Goal: Task Accomplishment & Management: Manage account settings

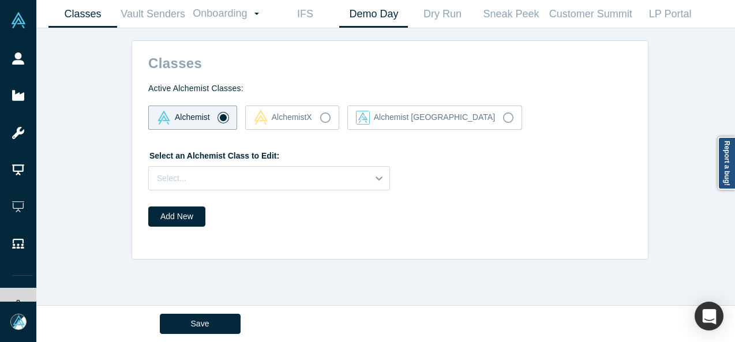
click at [388, 9] on link "Demo Day" at bounding box center [373, 14] width 69 height 27
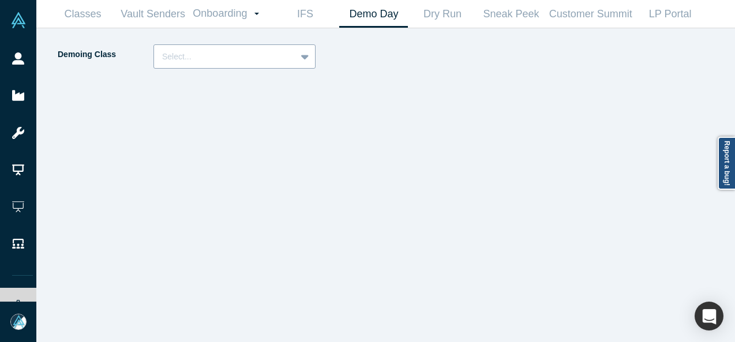
click at [238, 50] on div at bounding box center [225, 57] width 126 height 14
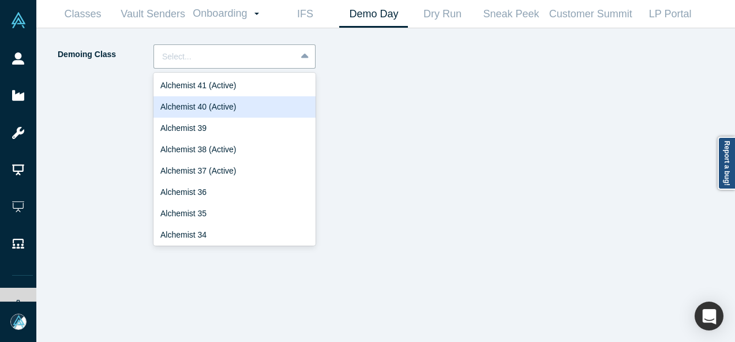
click at [215, 104] on div "Alchemist 40 (Active)" at bounding box center [234, 106] width 162 height 21
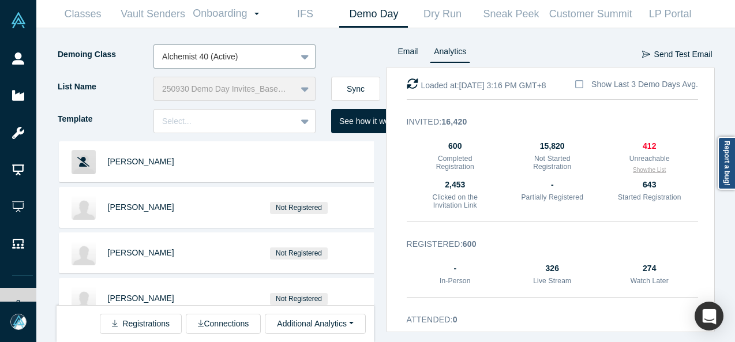
click at [642, 171] on button "Show the List" at bounding box center [649, 170] width 33 height 9
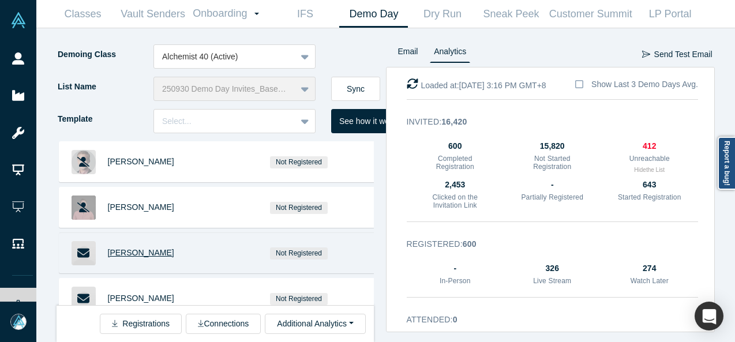
click at [159, 252] on span "Helena Hasselmann" at bounding box center [141, 252] width 66 height 9
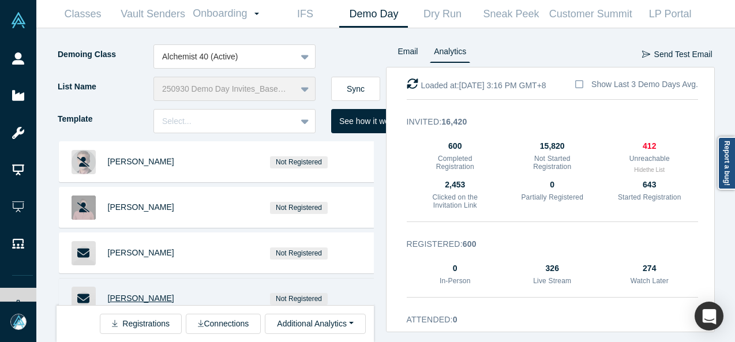
click at [134, 295] on span "Dan Patterson" at bounding box center [141, 298] width 66 height 9
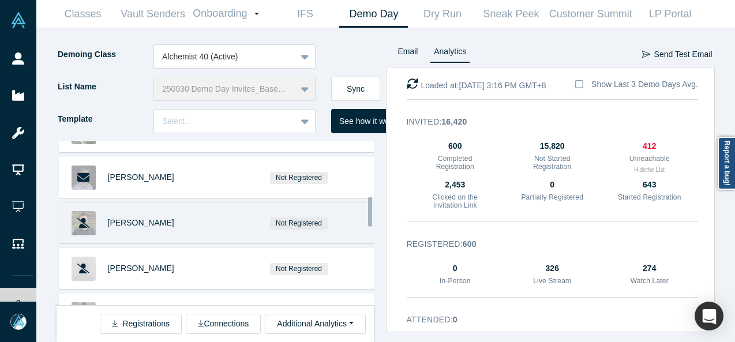
scroll to position [320, 0]
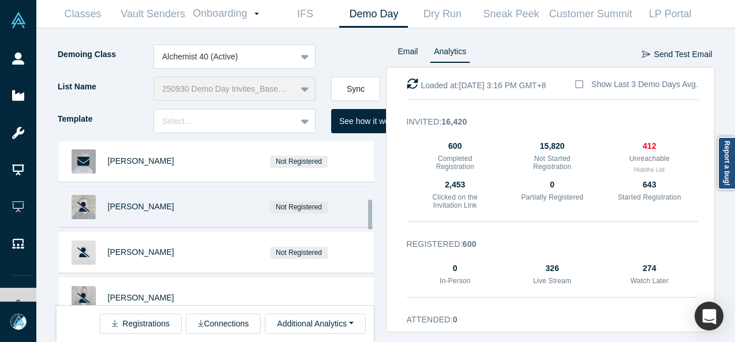
drag, startPoint x: 369, startPoint y: 163, endPoint x: 362, endPoint y: 220, distance: 57.5
click at [362, 220] on div "Matthew Kinsella Not Registered Pablo Oyhanarte Not Registered Helena Hasselman…" at bounding box center [215, 223] width 317 height 164
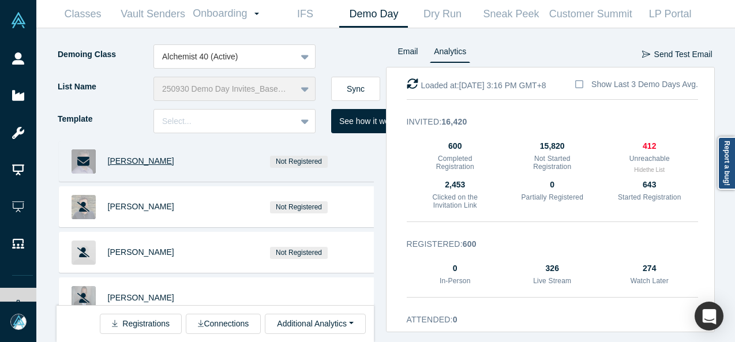
click at [141, 160] on span "Jay Judkowitz" at bounding box center [141, 160] width 66 height 9
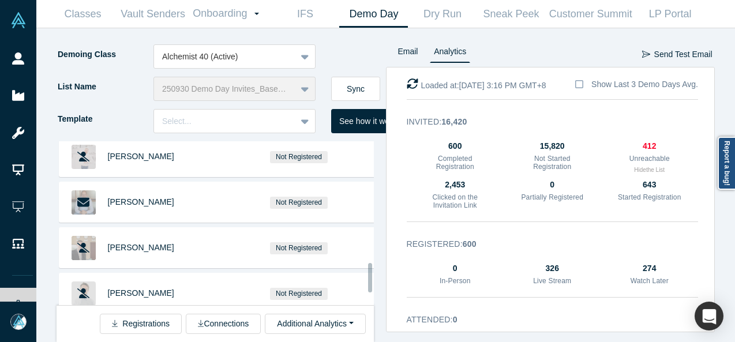
scroll to position [696, 0]
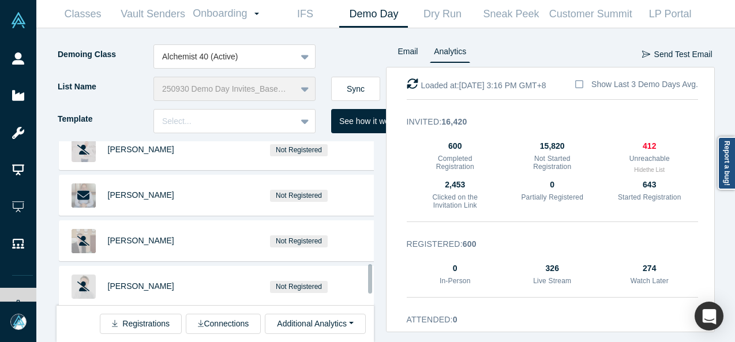
drag, startPoint x: 370, startPoint y: 225, endPoint x: 369, endPoint y: 289, distance: 64.0
click at [369, 289] on div at bounding box center [370, 278] width 4 height 29
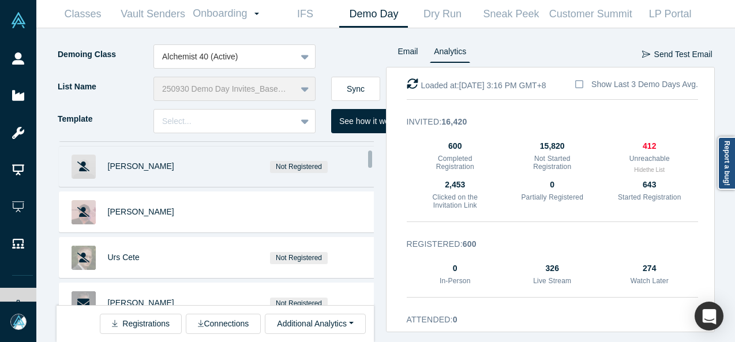
scroll to position [192, 0]
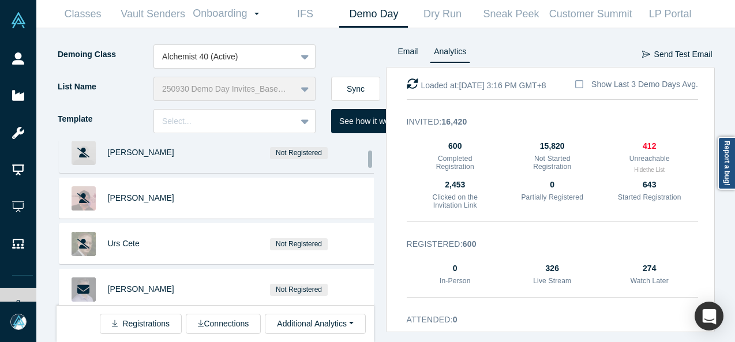
drag, startPoint x: 369, startPoint y: 289, endPoint x: 362, endPoint y: 163, distance: 125.9
click at [362, 163] on div "Matthew Kinsella Not Registered Pablo Oyhanarte Not Registered Helena Hasselman…" at bounding box center [215, 223] width 317 height 164
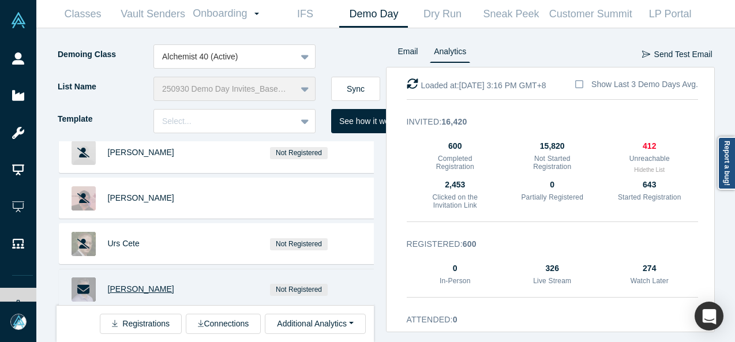
click at [121, 286] on span "Jay Judkowitz" at bounding box center [141, 288] width 66 height 9
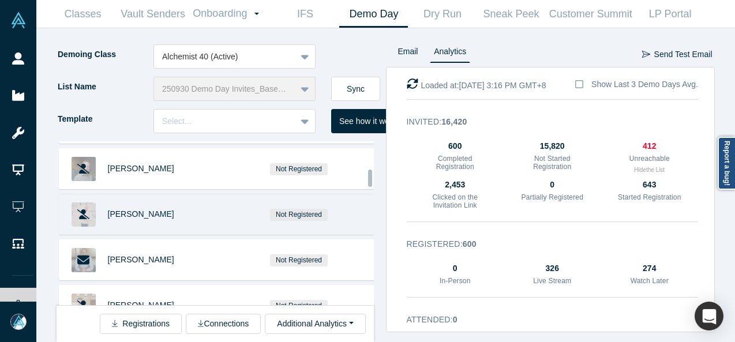
scroll to position [659, 0]
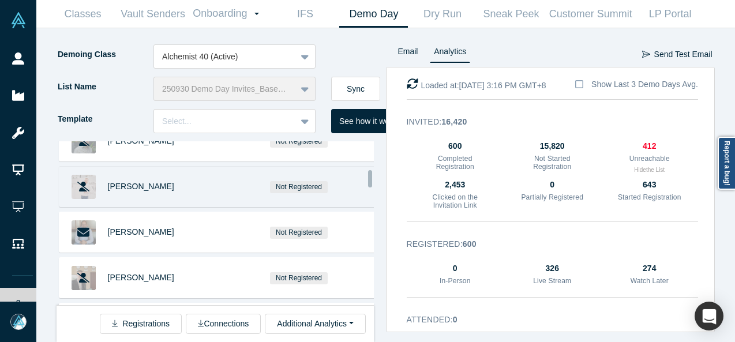
drag, startPoint x: 369, startPoint y: 164, endPoint x: 366, endPoint y: 184, distance: 19.9
click at [366, 184] on div "Matthew Kinsella Not Registered Pablo Oyhanarte Not Registered Helena Hasselman…" at bounding box center [215, 223] width 317 height 164
click at [366, 187] on div "Not Registered" at bounding box center [299, 187] width 162 height 40
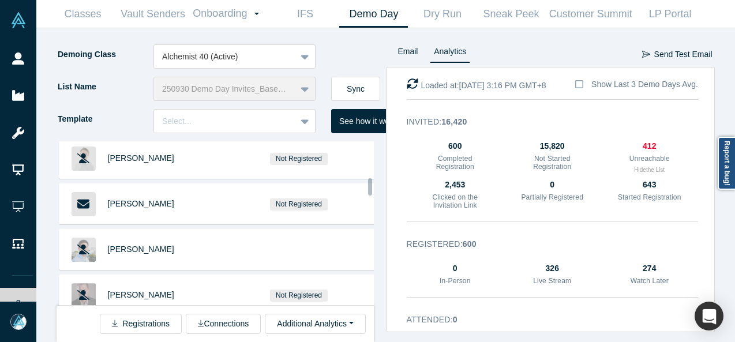
scroll to position [851, 0]
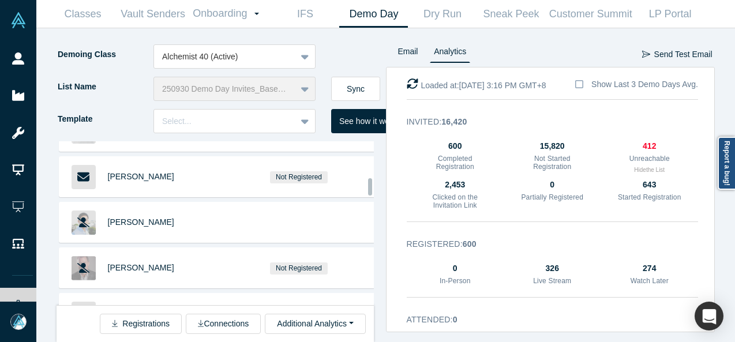
drag, startPoint x: 369, startPoint y: 184, endPoint x: 369, endPoint y: 192, distance: 8.1
click at [369, 192] on div at bounding box center [370, 186] width 4 height 17
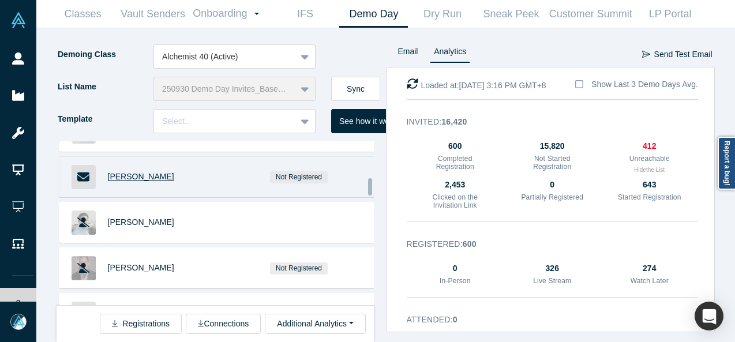
click at [115, 172] on span "David Gimpelevich" at bounding box center [141, 176] width 66 height 9
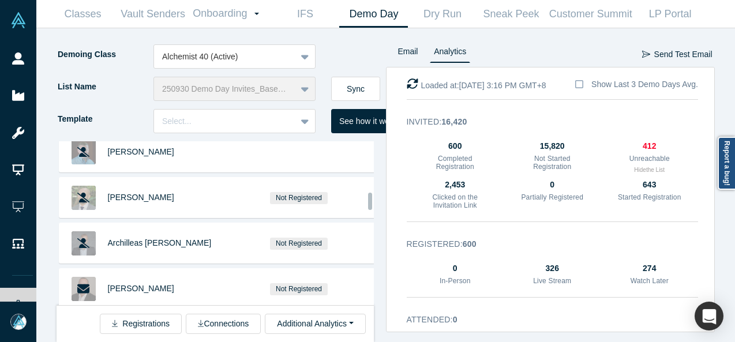
scroll to position [1208, 0]
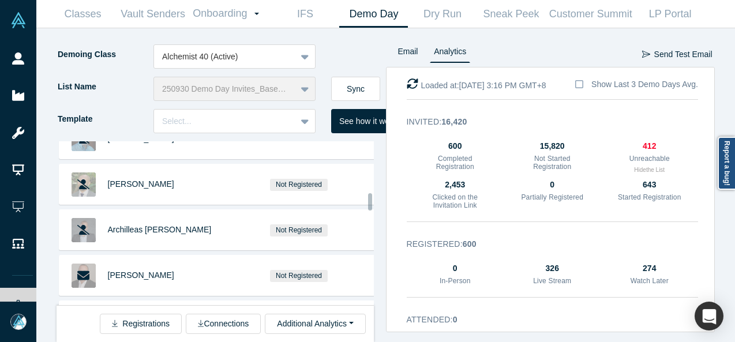
drag, startPoint x: 369, startPoint y: 190, endPoint x: 367, endPoint y: 205, distance: 15.1
click at [368, 205] on div at bounding box center [370, 201] width 4 height 17
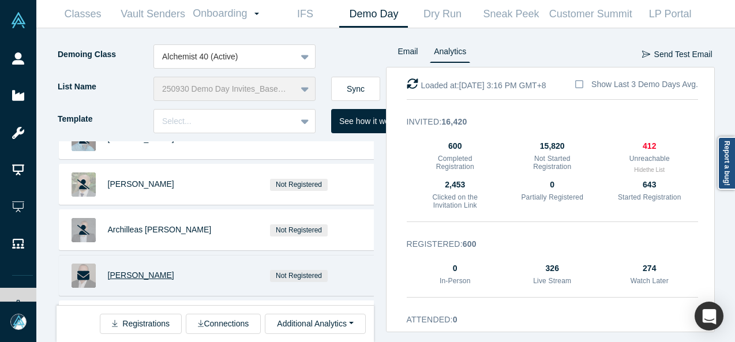
click at [135, 271] on span "Scott Finkelstein" at bounding box center [141, 275] width 66 height 9
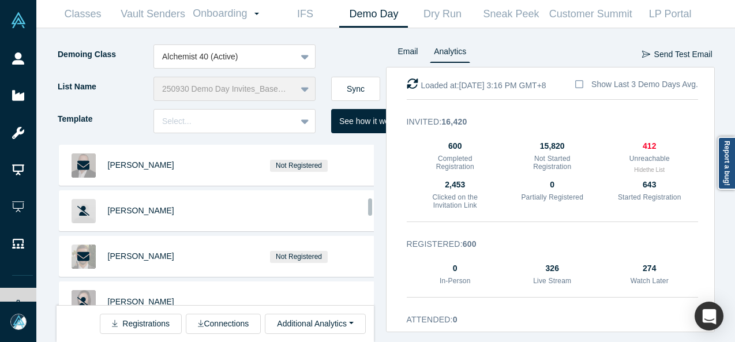
scroll to position [1345, 0]
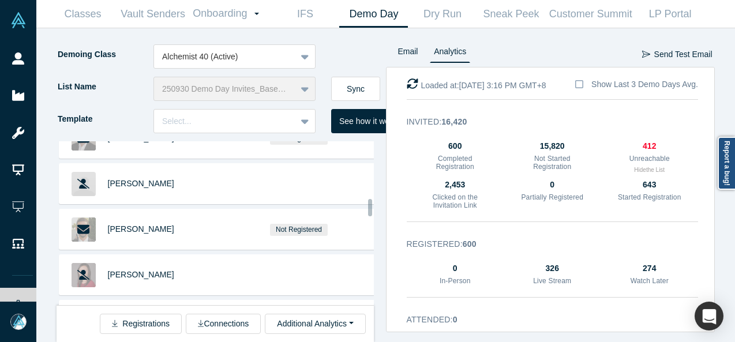
drag, startPoint x: 370, startPoint y: 204, endPoint x: 370, endPoint y: 209, distance: 5.8
click at [370, 209] on div at bounding box center [370, 207] width 4 height 17
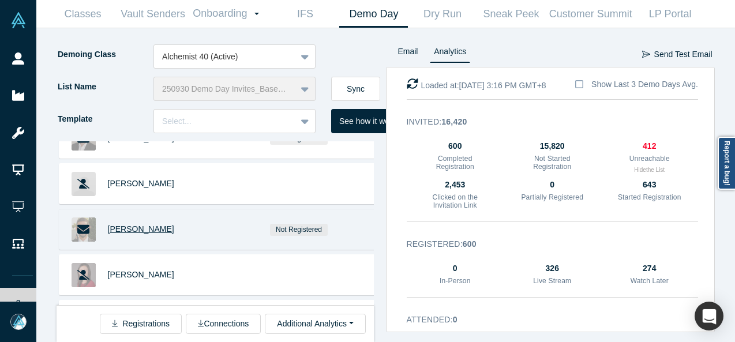
click at [132, 224] on span "Trace Cohen" at bounding box center [141, 228] width 66 height 9
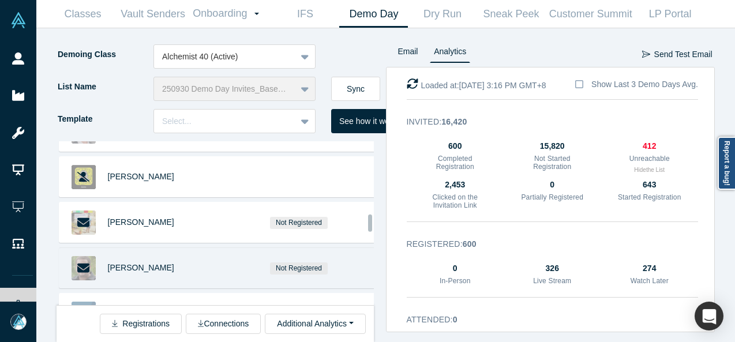
scroll to position [1745, 0]
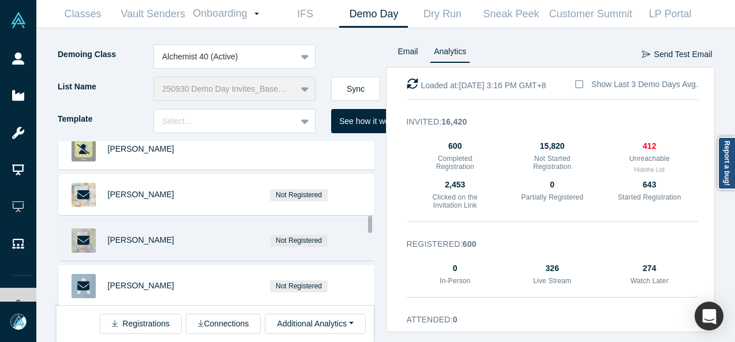
drag, startPoint x: 367, startPoint y: 209, endPoint x: 366, endPoint y: 226, distance: 16.8
click at [366, 226] on div "Matthew Kinsella Not Registered Pablo Oyhanarte Not Registered Helena Hasselman…" at bounding box center [215, 223] width 317 height 164
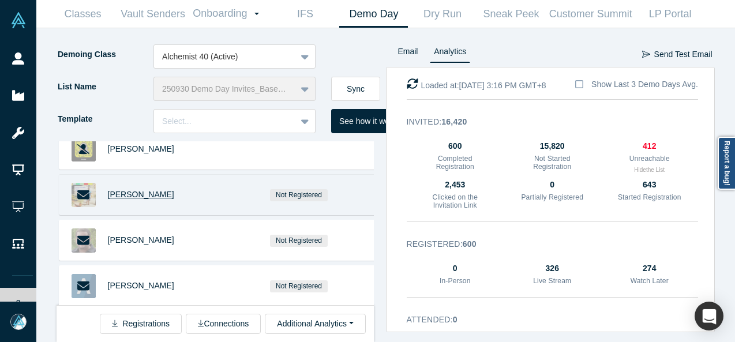
click at [143, 190] on span "Harsh Patel" at bounding box center [141, 194] width 66 height 9
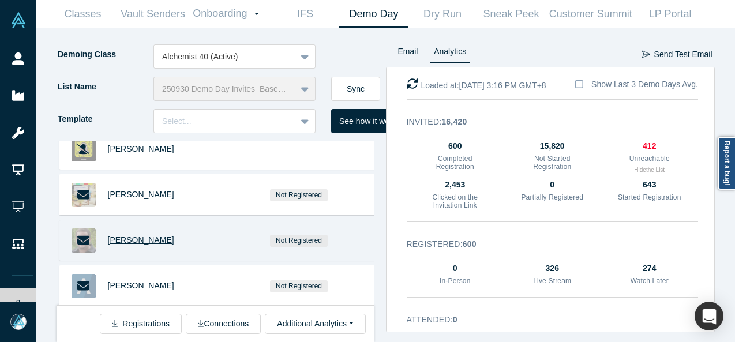
click at [127, 235] on span "[PERSON_NAME]" at bounding box center [141, 239] width 66 height 9
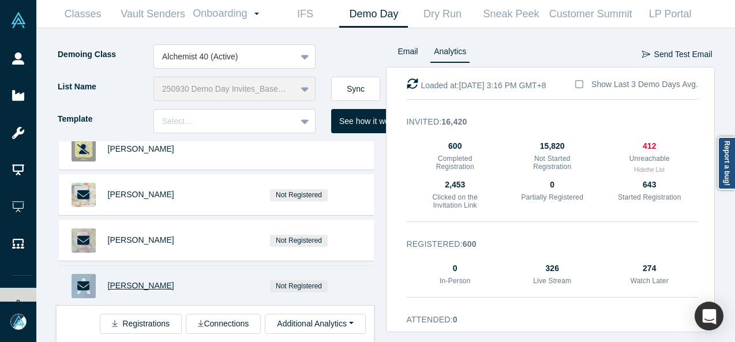
click at [133, 281] on span "Bob Zipp" at bounding box center [141, 285] width 66 height 9
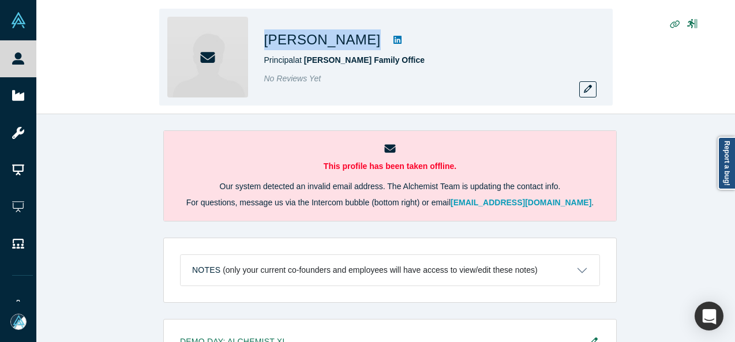
drag, startPoint x: 355, startPoint y: 41, endPoint x: 260, endPoint y: 39, distance: 95.8
click at [260, 39] on div "Dan Patterson Principal at Patterson Thoma Family Office No Reviews Yet" at bounding box center [385, 57] width 453 height 97
copy div "Dan Patterson"
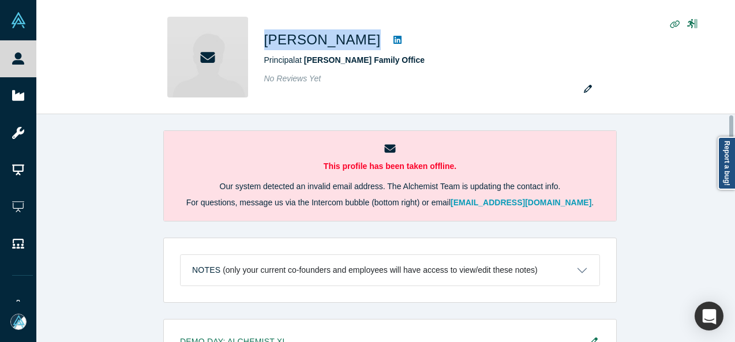
scroll to position [556, 0]
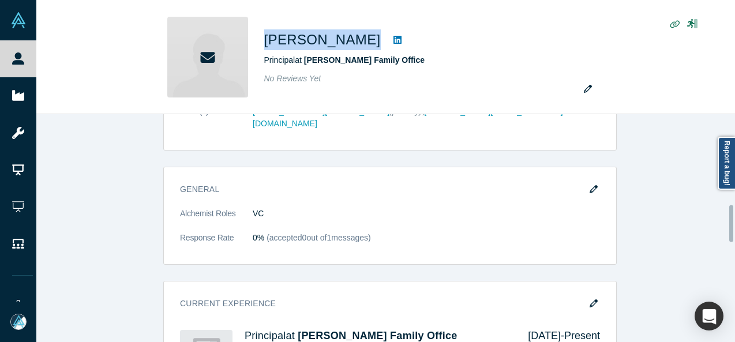
click at [732, 223] on div at bounding box center [731, 228] width 3 height 226
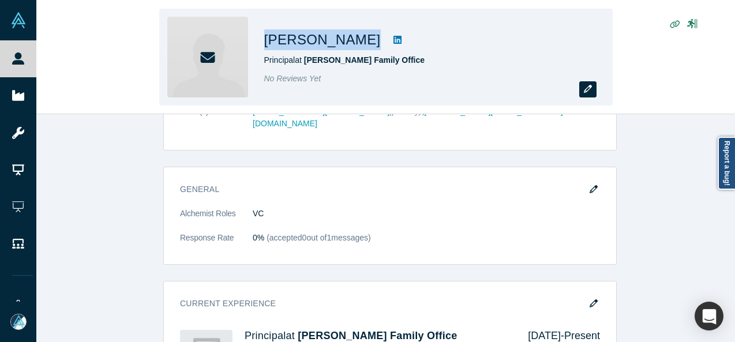
click at [588, 92] on icon "button" at bounding box center [588, 89] width 8 height 8
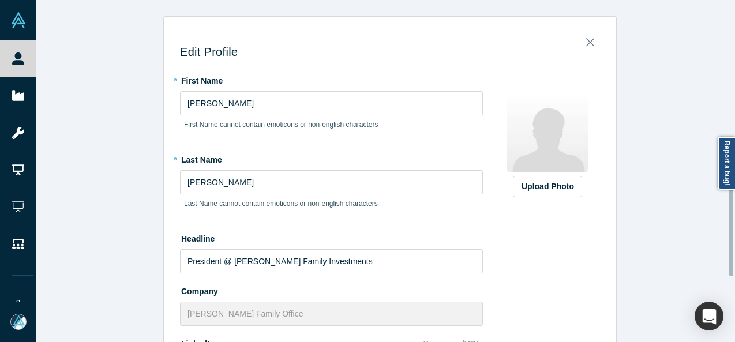
scroll to position [350, 0]
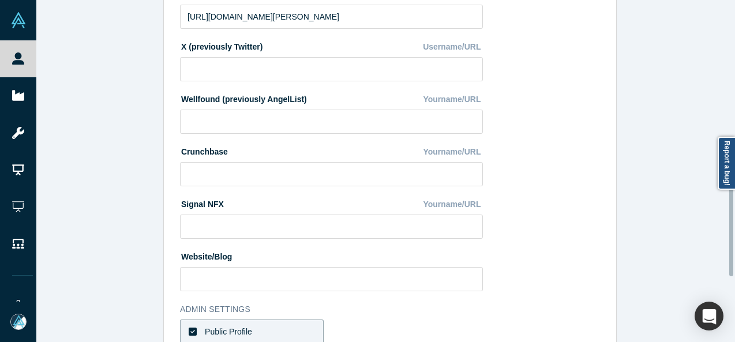
click at [732, 208] on div at bounding box center [731, 171] width 3 height 340
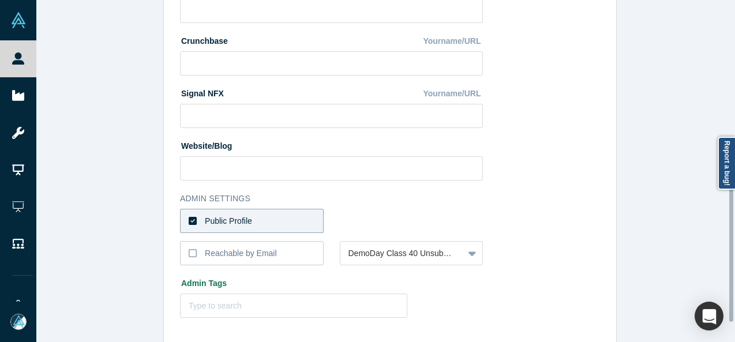
scroll to position [464, 0]
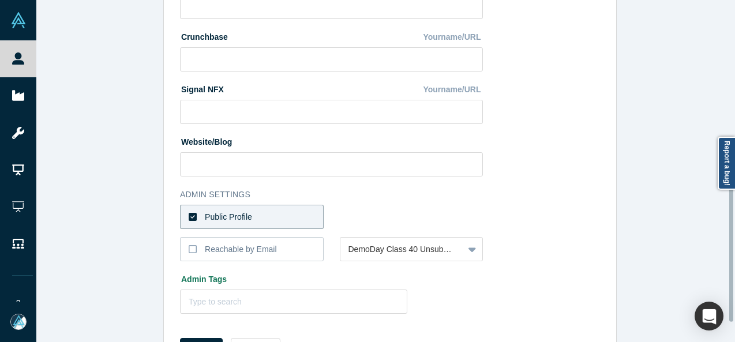
drag, startPoint x: 732, startPoint y: 208, endPoint x: 726, endPoint y: 254, distance: 46.0
click at [726, 254] on div "Edit Profile * First Name Dan First Name cannot contain emoticons or non-englis…" at bounding box center [385, 171] width 699 height 342
click at [303, 212] on label "Public Profile" at bounding box center [252, 217] width 144 height 24
click at [0, 0] on input "Public Profile" at bounding box center [0, 0] width 0 height 0
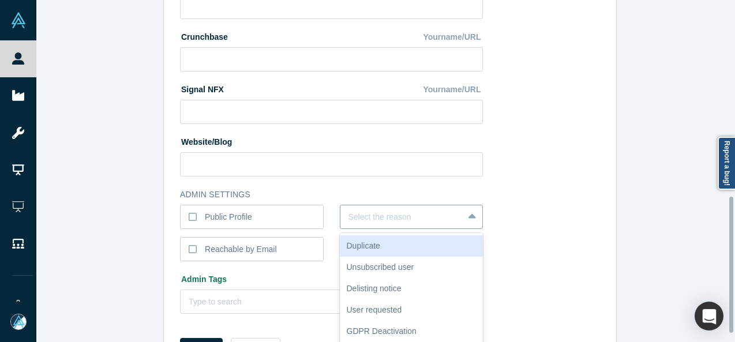
click at [448, 223] on div "6 results available. Use Up and Down to choose options, press Enter to select t…" at bounding box center [412, 217] width 144 height 24
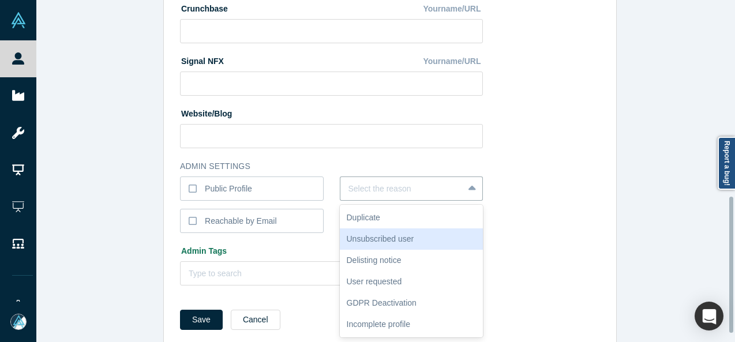
click at [404, 244] on div "Unsubscribed user" at bounding box center [412, 238] width 144 height 21
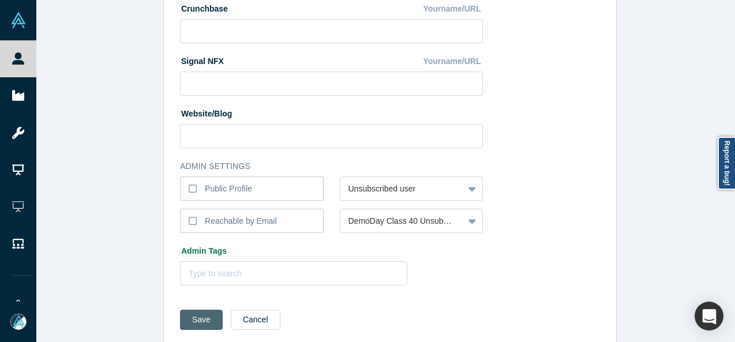
click at [203, 319] on button "Save" at bounding box center [201, 320] width 43 height 20
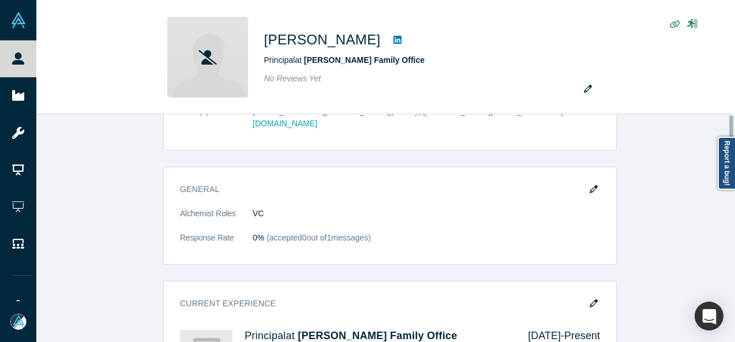
scroll to position [0, 0]
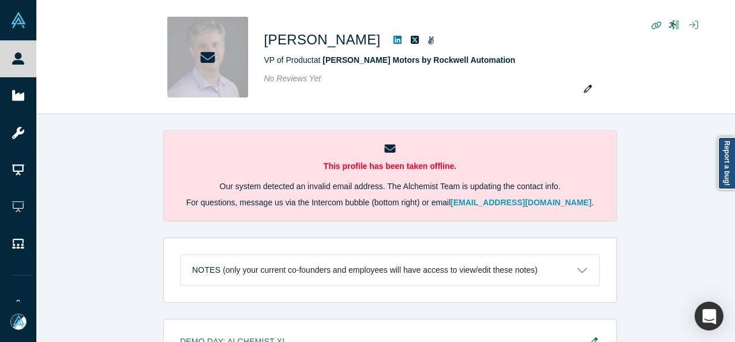
click at [141, 160] on div "This profile has been taken offline. Our system detected an invalid email addre…" at bounding box center [389, 232] width 707 height 237
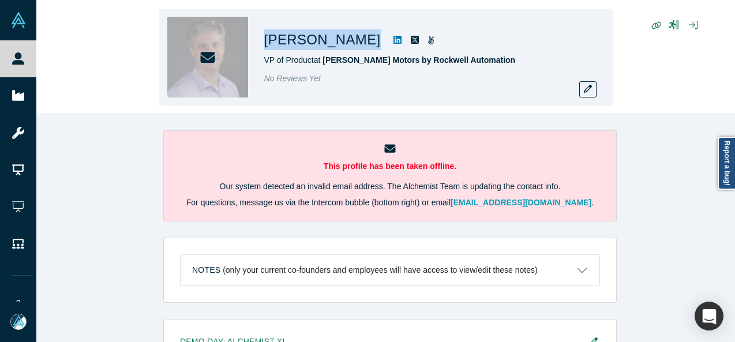
drag, startPoint x: 355, startPoint y: 46, endPoint x: 258, endPoint y: 48, distance: 96.9
click at [258, 48] on div "[PERSON_NAME] VP of Product at [PERSON_NAME] Motors by Rockwell Automation No R…" at bounding box center [385, 57] width 453 height 97
copy div "[PERSON_NAME]"
click at [588, 91] on icon "button" at bounding box center [588, 89] width 8 height 8
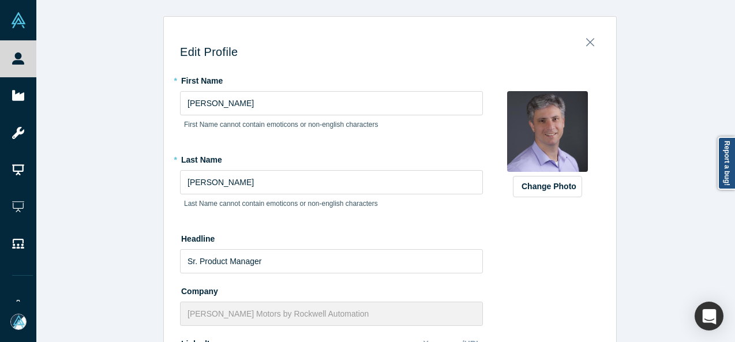
click at [730, 242] on div "Edit Profile * First Name [PERSON_NAME] First Name cannot contain emoticons or …" at bounding box center [389, 175] width 707 height 351
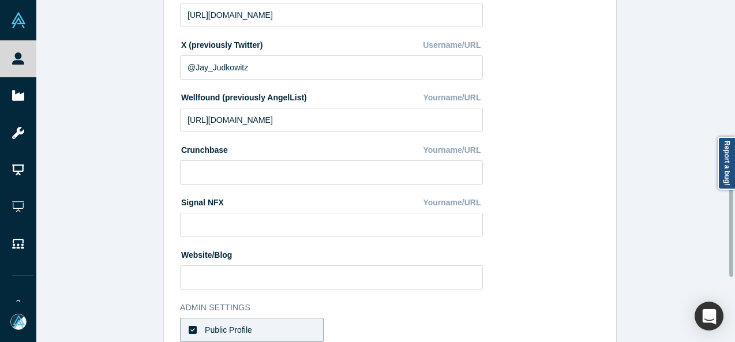
click at [732, 209] on div at bounding box center [731, 171] width 3 height 340
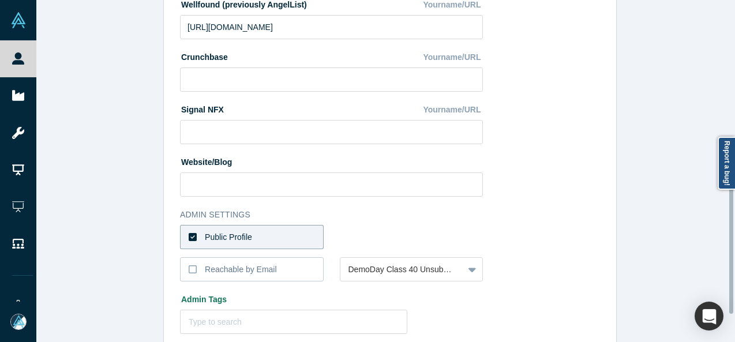
scroll to position [449, 0]
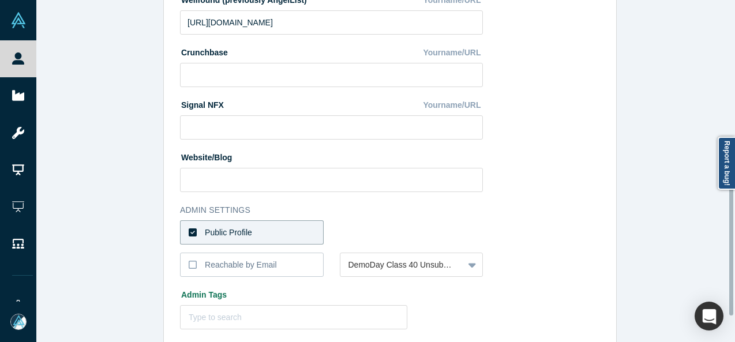
drag, startPoint x: 732, startPoint y: 209, endPoint x: 725, endPoint y: 247, distance: 39.3
click at [725, 247] on div "Edit Profile * First Name Jay First Name cannot contain emoticons or non-englis…" at bounding box center [385, 171] width 699 height 342
click at [269, 241] on label "Public Profile" at bounding box center [252, 232] width 144 height 24
click at [0, 0] on input "Public Profile" at bounding box center [0, 0] width 0 height 0
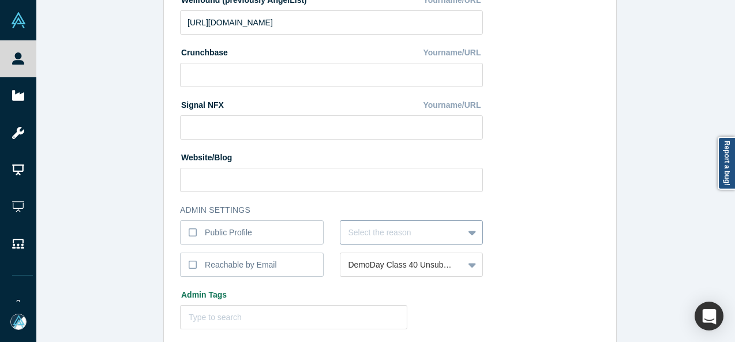
scroll to position [493, 0]
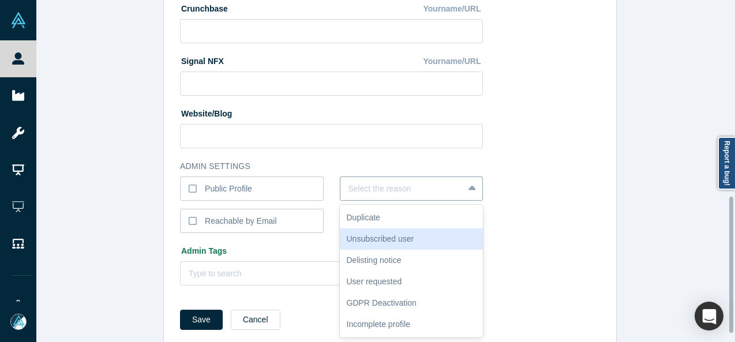
click at [361, 201] on div "6 results available. Use Up and Down to choose options, press Enter to select t…" at bounding box center [412, 189] width 144 height 24
click at [361, 239] on div "Unsubscribed user" at bounding box center [412, 238] width 144 height 21
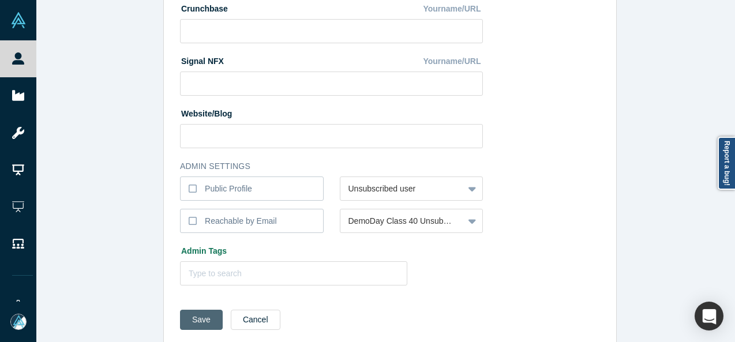
click at [197, 320] on button "Save" at bounding box center [201, 320] width 43 height 20
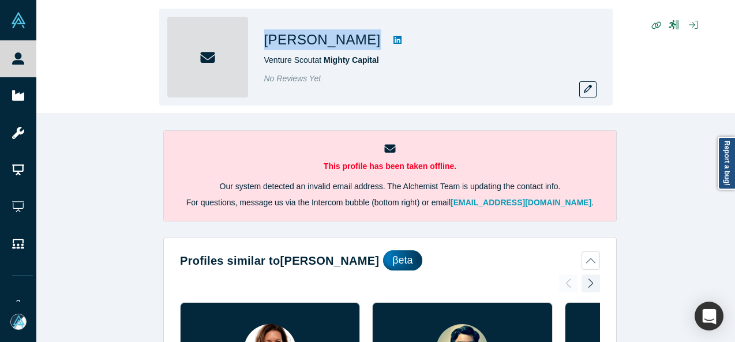
drag, startPoint x: 382, startPoint y: 44, endPoint x: 261, endPoint y: 46, distance: 121.7
click at [261, 46] on div "[PERSON_NAME] Venture Scout at Mighty Capital No Reviews Yet" at bounding box center [385, 57] width 453 height 97
copy div "[PERSON_NAME]"
click at [584, 88] on icon "button" at bounding box center [588, 89] width 8 height 8
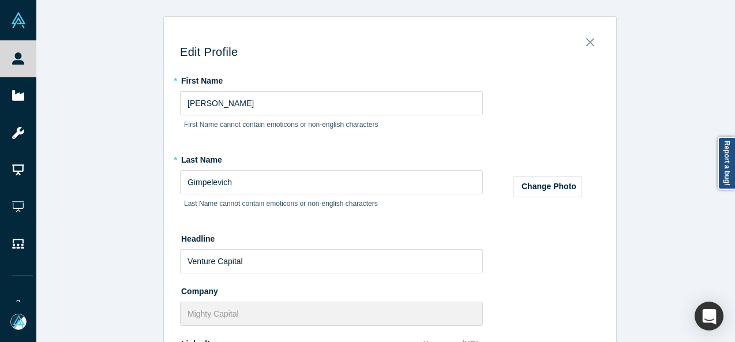
scroll to position [375, 0]
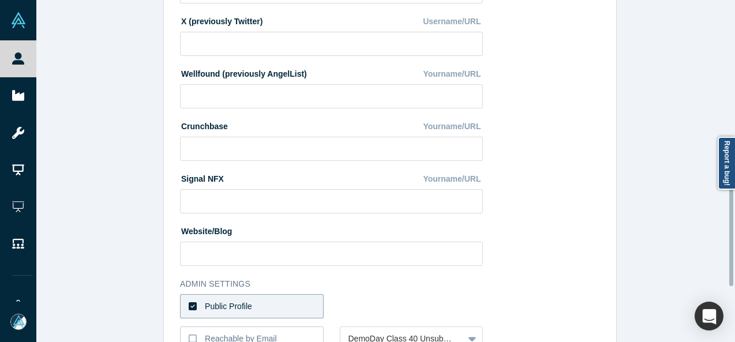
click at [732, 218] on div at bounding box center [731, 171] width 3 height 340
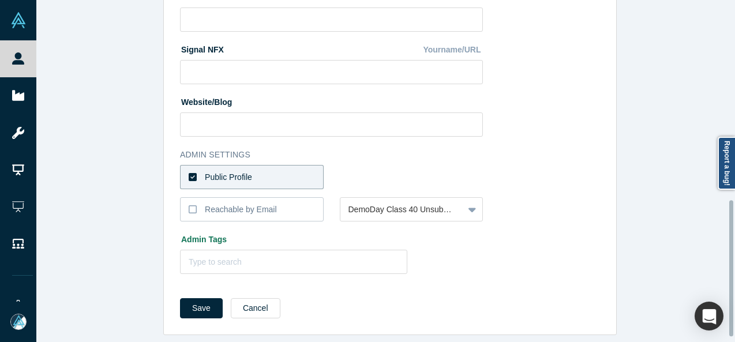
scroll to position [507, 0]
drag, startPoint x: 732, startPoint y: 218, endPoint x: 720, endPoint y: 271, distance: 53.8
click at [720, 271] on div "Edit Profile * First Name [PERSON_NAME] First Name cannot contain emoticons or …" at bounding box center [385, 171] width 699 height 342
click at [245, 306] on button "Cancel" at bounding box center [256, 308] width 50 height 20
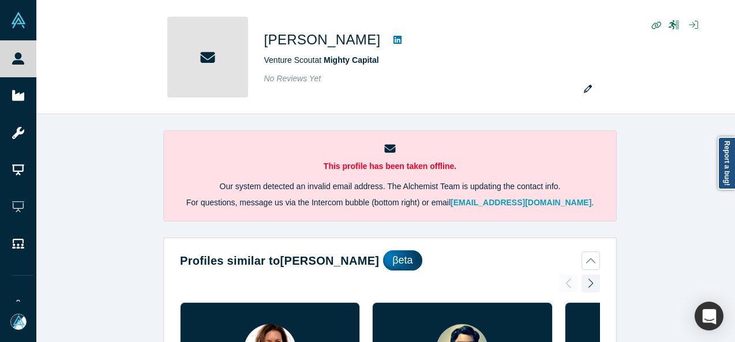
click at [734, 206] on div "This profile has been taken offline. Our system detected an invalid email addre…" at bounding box center [389, 232] width 707 height 237
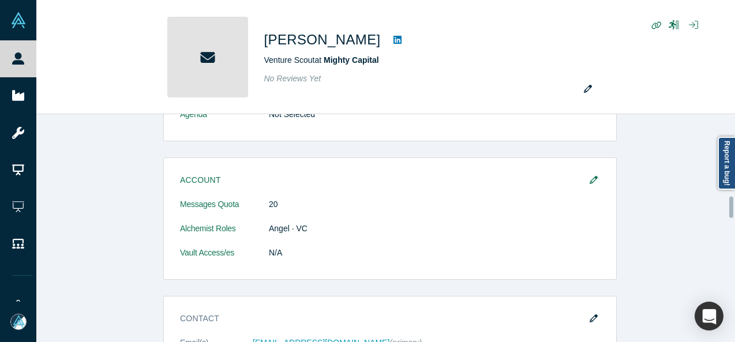
click at [732, 207] on div at bounding box center [731, 228] width 3 height 226
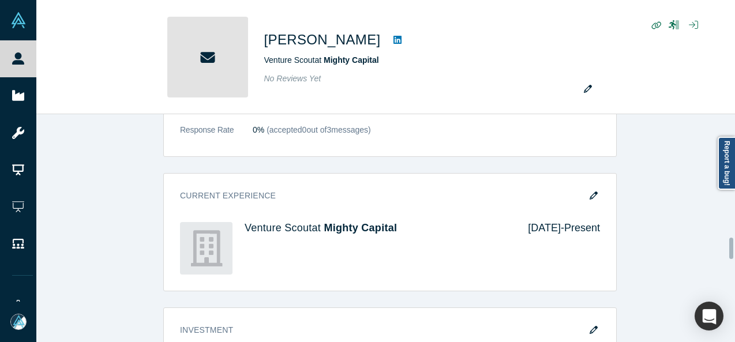
scroll to position [1361, 0]
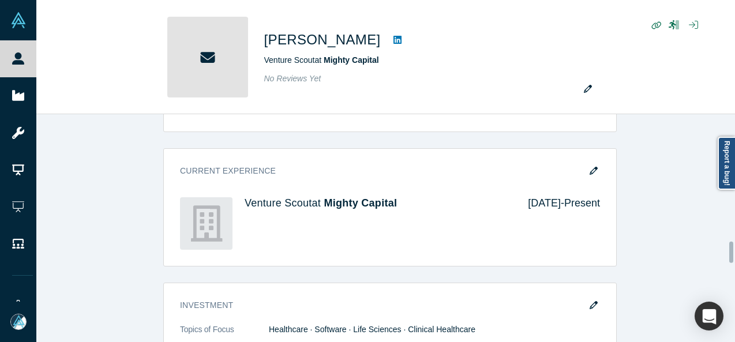
drag, startPoint x: 732, startPoint y: 207, endPoint x: 729, endPoint y: 252, distance: 45.1
click at [729, 252] on div "This profile has been taken offline. Our system detected an invalid email addre…" at bounding box center [385, 228] width 699 height 228
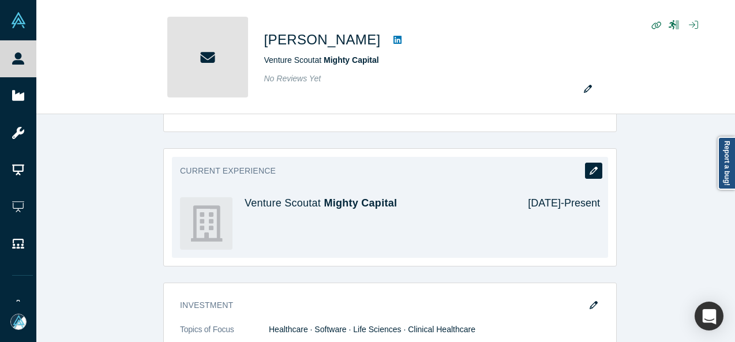
click at [591, 167] on icon "button" at bounding box center [594, 171] width 8 height 8
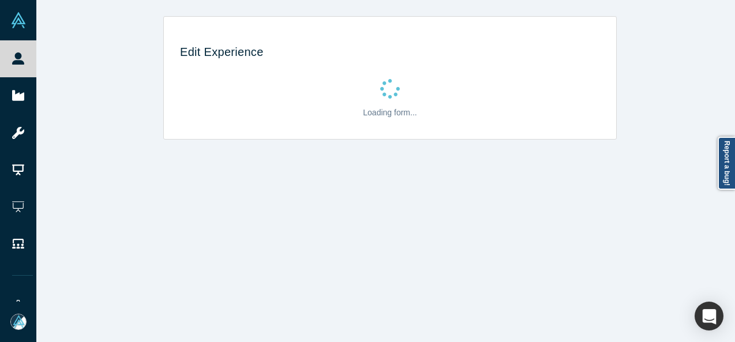
scroll to position [0, 0]
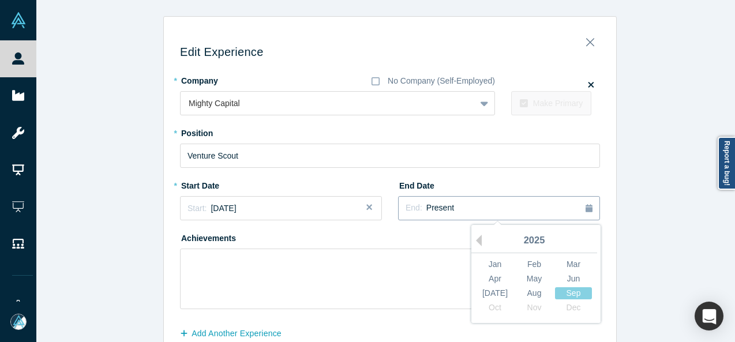
click at [463, 207] on div "End: Present" at bounding box center [499, 208] width 187 height 13
click at [473, 241] on button "Previous Year" at bounding box center [476, 241] width 12 height 12
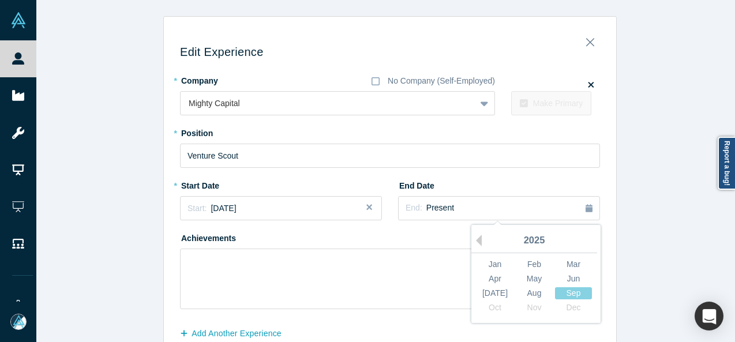
click at [473, 241] on button "Previous Year" at bounding box center [476, 241] width 12 height 12
click at [473, 241] on div "2019" at bounding box center [534, 241] width 126 height 24
click at [590, 241] on button "Next Year" at bounding box center [596, 241] width 12 height 12
click at [573, 305] on div "Dec" at bounding box center [573, 308] width 37 height 12
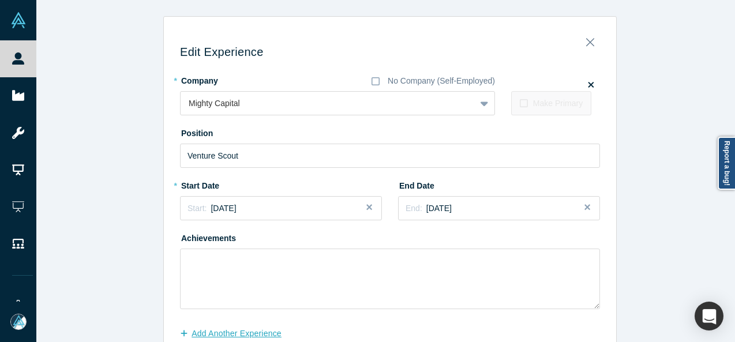
click at [255, 334] on button "Add Another Experience" at bounding box center [237, 334] width 114 height 20
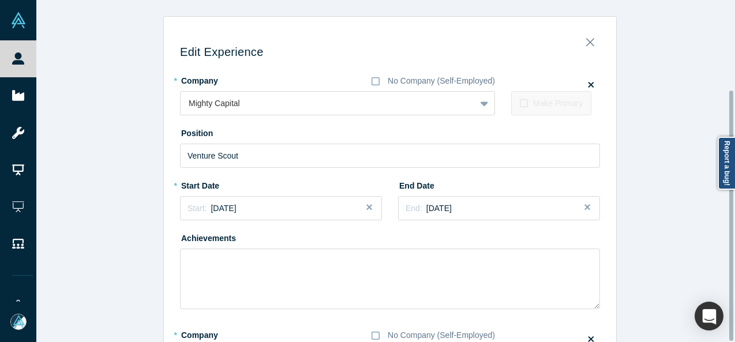
scroll to position [122, 0]
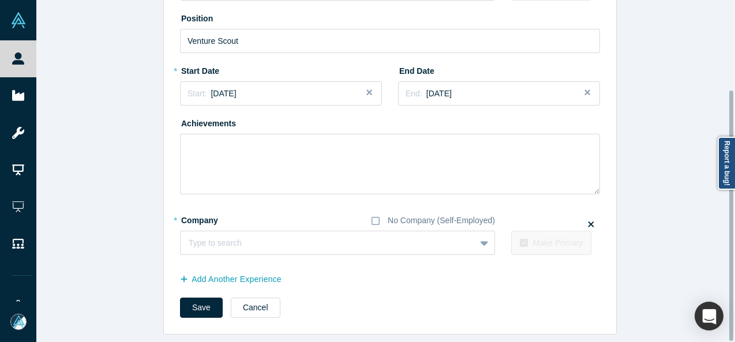
click at [733, 295] on div at bounding box center [731, 171] width 3 height 340
click at [419, 238] on div at bounding box center [317, 243] width 256 height 14
paste input "Partner Partner Linchpin Health Ventures"
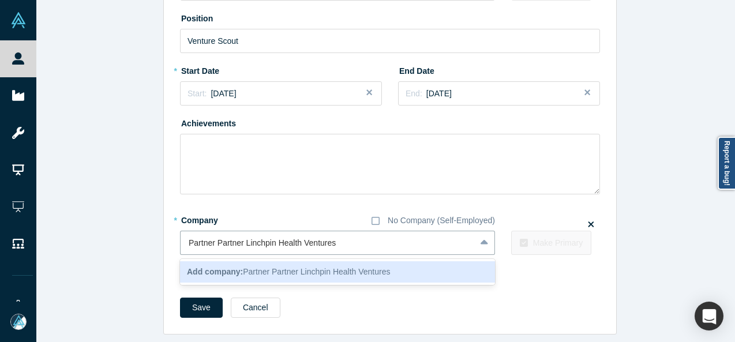
drag, startPoint x: 240, startPoint y: 233, endPoint x: 174, endPoint y: 234, distance: 65.8
click at [174, 234] on div "Edit Experience * Company No Company (Self-Employed) Mighty Capital To pick up …" at bounding box center [390, 122] width 452 height 424
type input "Linchpin Health Ventures"
click at [224, 267] on b "Add company:" at bounding box center [215, 271] width 56 height 9
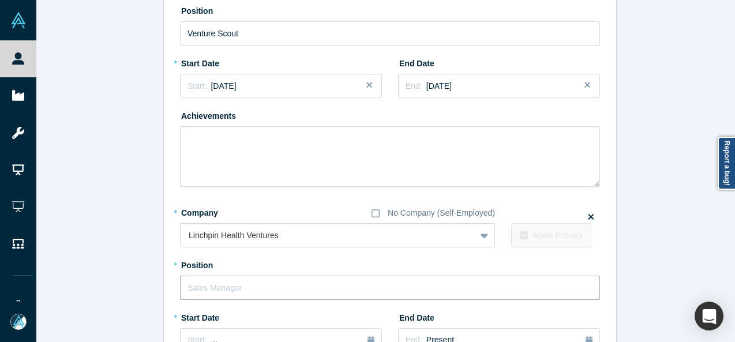
click at [222, 295] on input "text" at bounding box center [390, 288] width 420 height 24
paste input "Partner Partner"
type input "Partner"
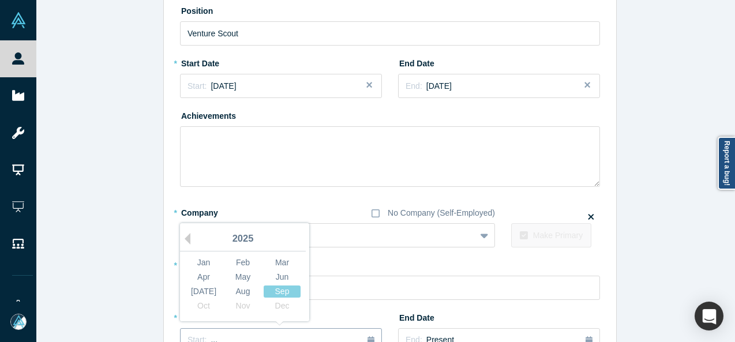
click at [340, 337] on div "Start: ..." at bounding box center [280, 340] width 187 height 13
click at [182, 237] on button "Previous Year" at bounding box center [185, 239] width 12 height 12
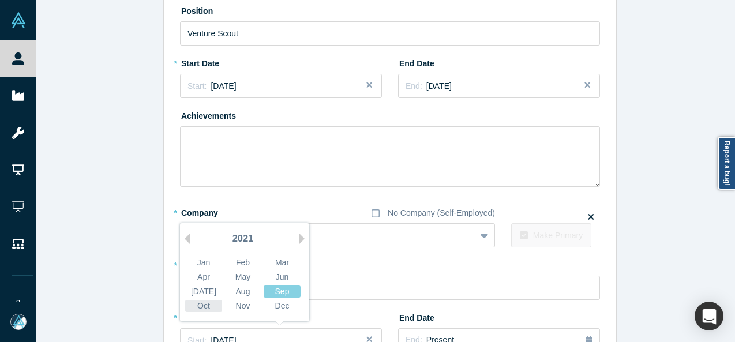
click at [205, 303] on div "Oct" at bounding box center [203, 306] width 37 height 12
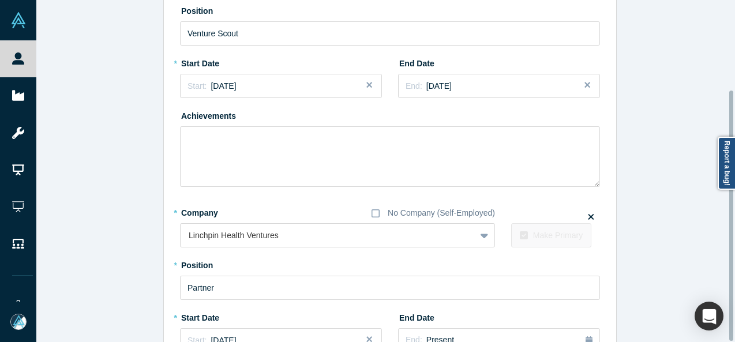
scroll to position [316, 0]
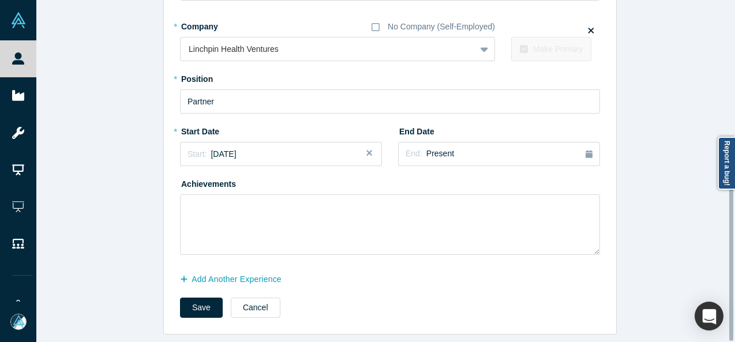
drag, startPoint x: 730, startPoint y: 280, endPoint x: 727, endPoint y: 298, distance: 18.2
click at [727, 298] on div "Edit Experience * Company No Company (Self-Employed) Mighty Capital To pick up …" at bounding box center [385, 171] width 699 height 342
click at [205, 304] on button "Save" at bounding box center [201, 308] width 43 height 20
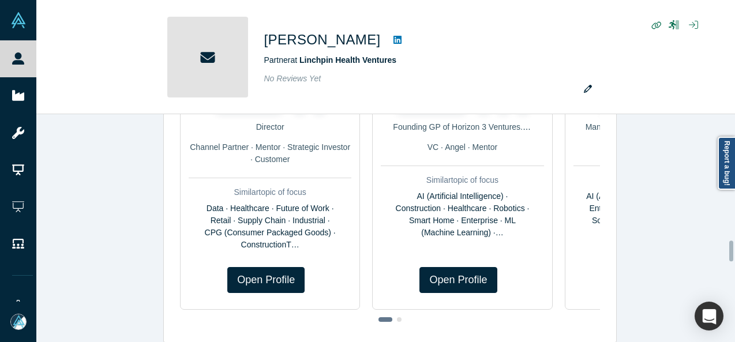
scroll to position [0, 0]
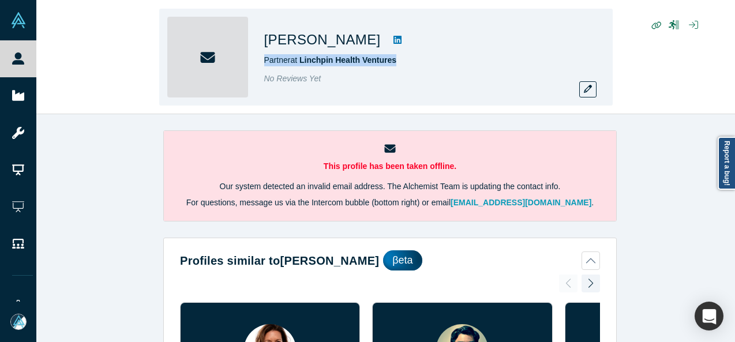
drag, startPoint x: 413, startPoint y: 64, endPoint x: 264, endPoint y: 58, distance: 149.5
click at [264, 58] on div "Partner at Linchpin Health Ventures" at bounding box center [425, 60] width 323 height 12
copy span "Partner at Linchpin Health Ventures"
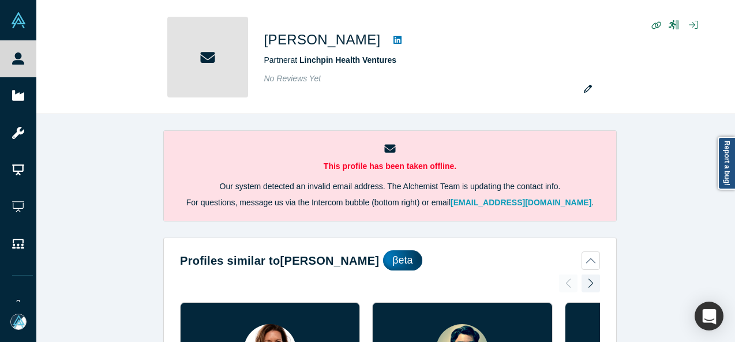
click at [654, 153] on div "This profile has been taken offline. Our system detected an invalid email addre…" at bounding box center [389, 232] width 707 height 237
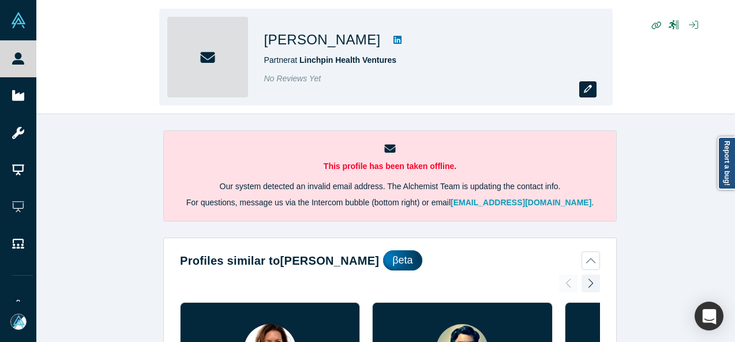
click at [594, 95] on button "button" at bounding box center [587, 89] width 17 height 16
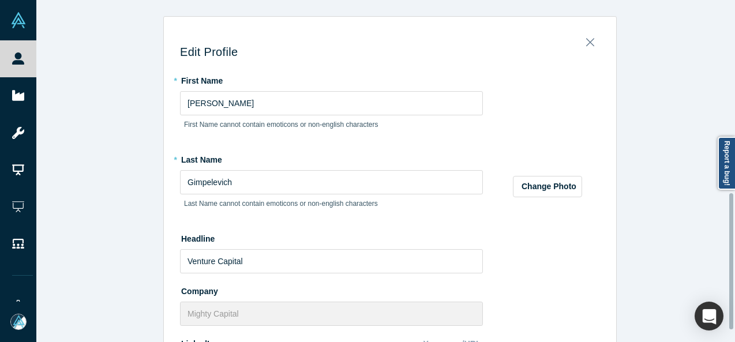
scroll to position [483, 0]
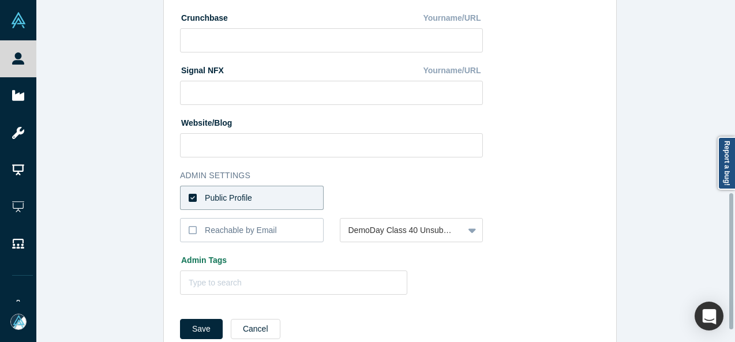
click at [733, 261] on div at bounding box center [731, 171] width 3 height 340
click at [283, 228] on label "Reachable by Email" at bounding box center [252, 230] width 144 height 24
click at [0, 0] on input "Reachable by Email" at bounding box center [0, 0] width 0 height 0
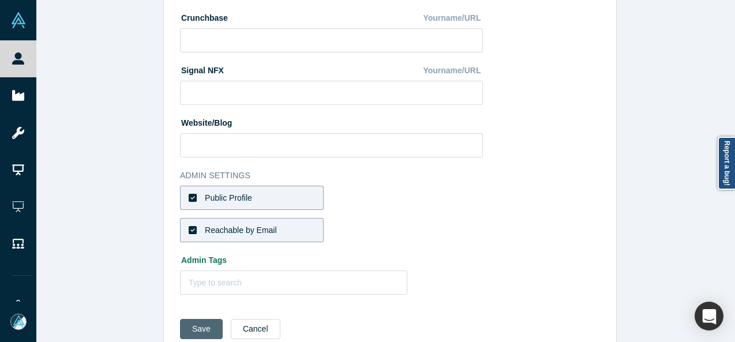
click at [196, 331] on button "Save" at bounding box center [201, 329] width 43 height 20
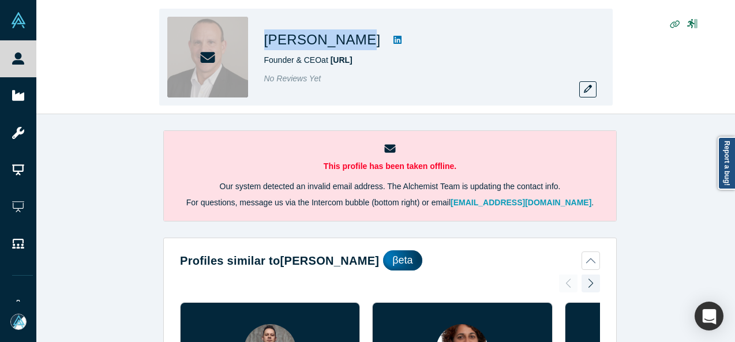
click at [366, 41] on div "Scott Finkelstein Founder & CEO at MyWorkout.AI No Reviews Yet" at bounding box center [385, 57] width 453 height 97
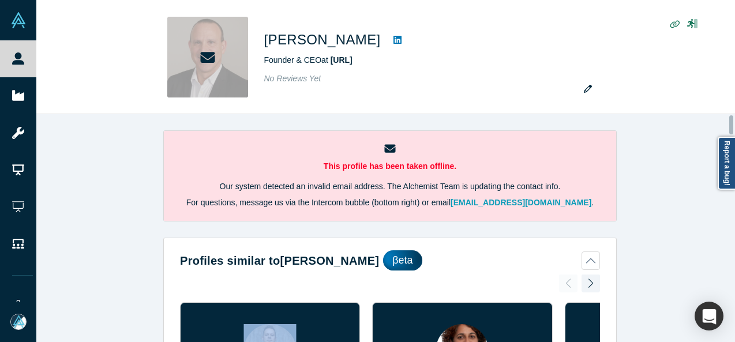
click at [730, 239] on div "This profile has been taken offline. Our system detected an invalid email addre…" at bounding box center [389, 232] width 707 height 237
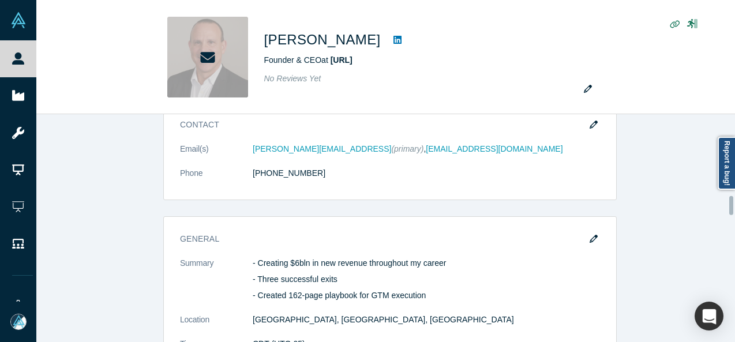
click at [732, 205] on div at bounding box center [731, 228] width 3 height 226
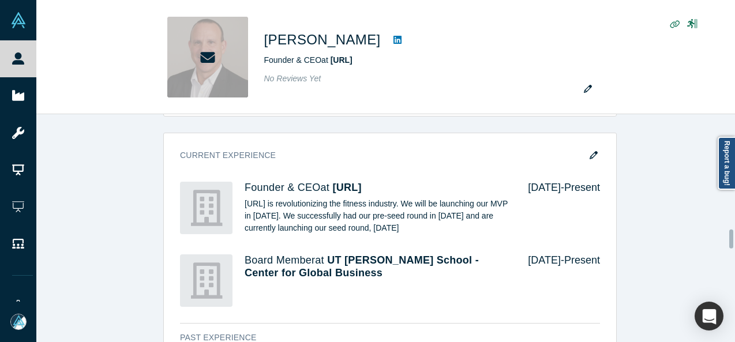
scroll to position [1370, 0]
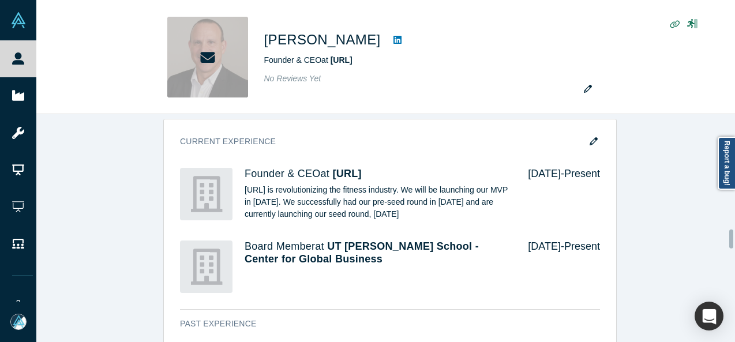
drag, startPoint x: 732, startPoint y: 205, endPoint x: 733, endPoint y: 238, distance: 33.5
click at [733, 238] on div at bounding box center [731, 239] width 4 height 19
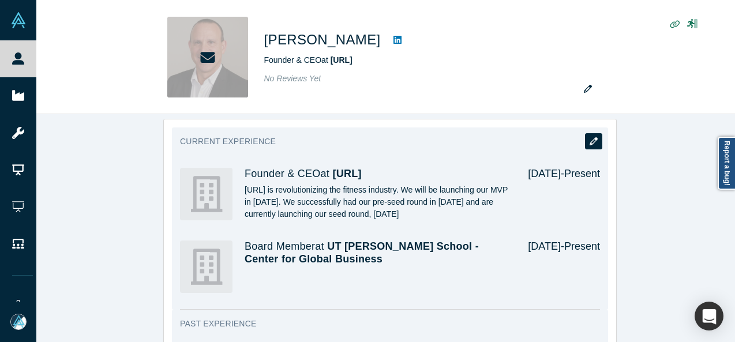
click at [594, 136] on button "button" at bounding box center [593, 141] width 17 height 16
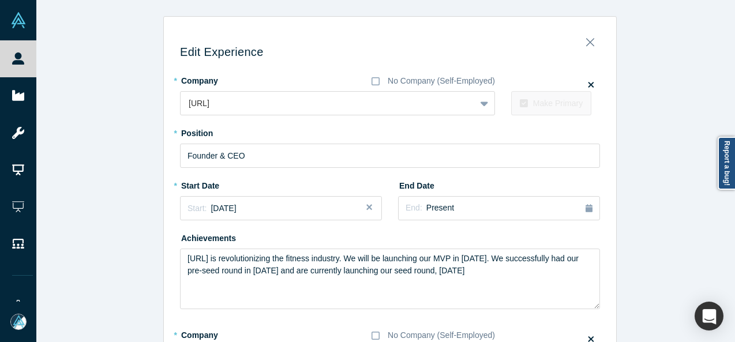
scroll to position [568, 0]
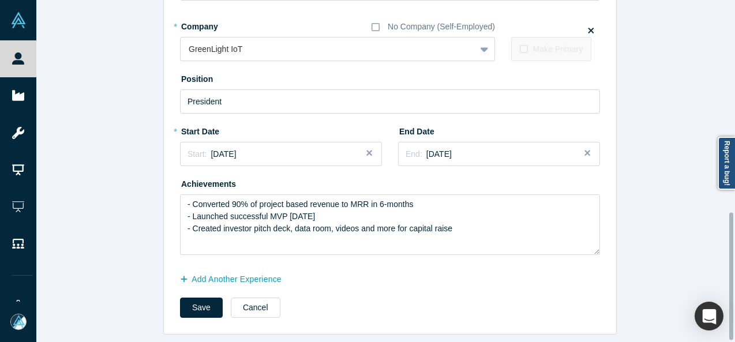
click at [732, 276] on div at bounding box center [731, 171] width 3 height 340
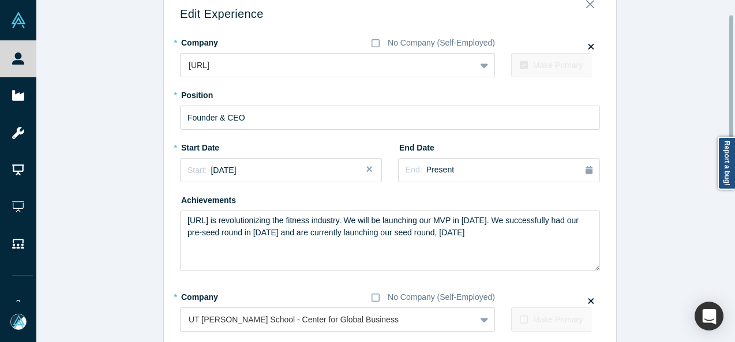
click at [733, 79] on div at bounding box center [731, 171] width 3 height 340
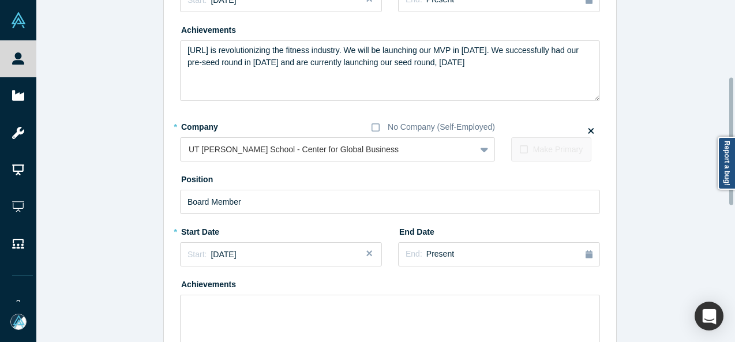
scroll to position [212, 0]
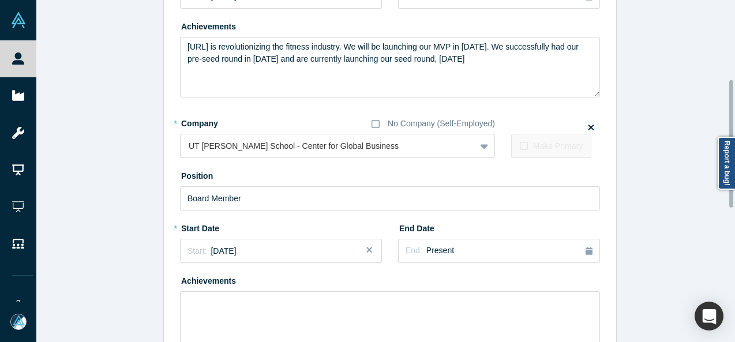
drag, startPoint x: 733, startPoint y: 79, endPoint x: 720, endPoint y: 144, distance: 65.8
click at [720, 144] on body "People Startups Resources Demo Day AX Demo Day Registrants Settings Dashboard E…" at bounding box center [367, 171] width 735 height 342
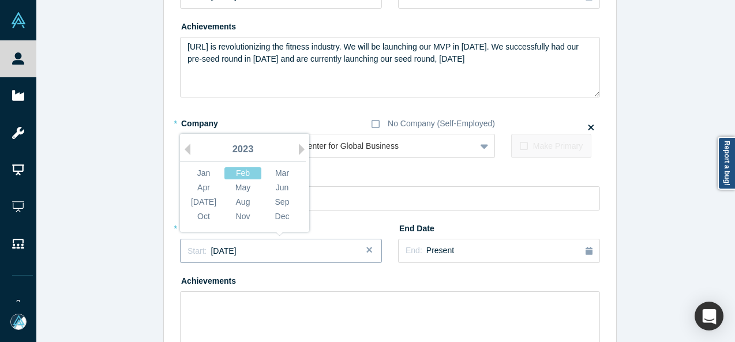
click at [282, 251] on div "Start: February 2023" at bounding box center [280, 251] width 187 height 12
click at [186, 151] on div "2023" at bounding box center [243, 150] width 126 height 24
click at [183, 149] on button "Previous Year" at bounding box center [185, 150] width 12 height 12
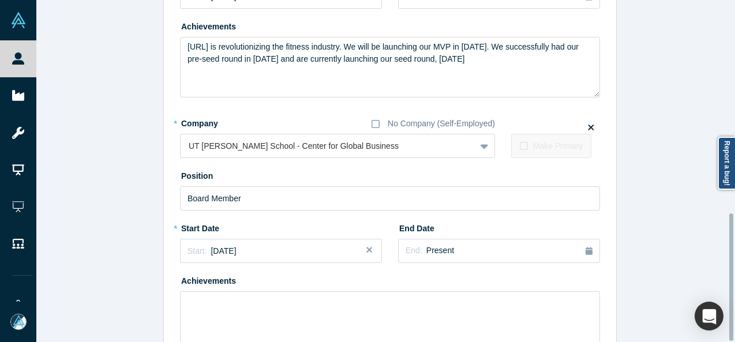
scroll to position [570, 0]
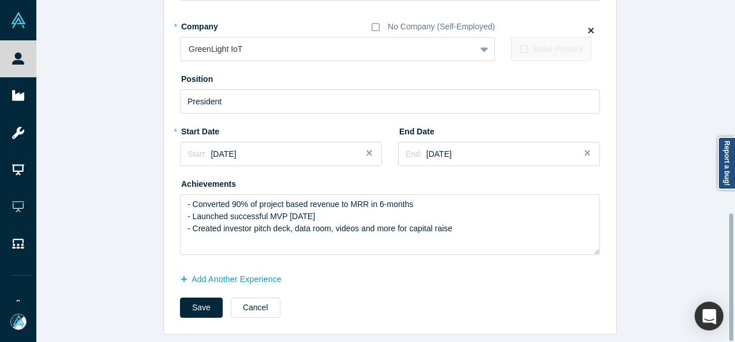
click at [733, 288] on div at bounding box center [731, 171] width 3 height 340
click at [206, 304] on button "Save" at bounding box center [201, 308] width 43 height 20
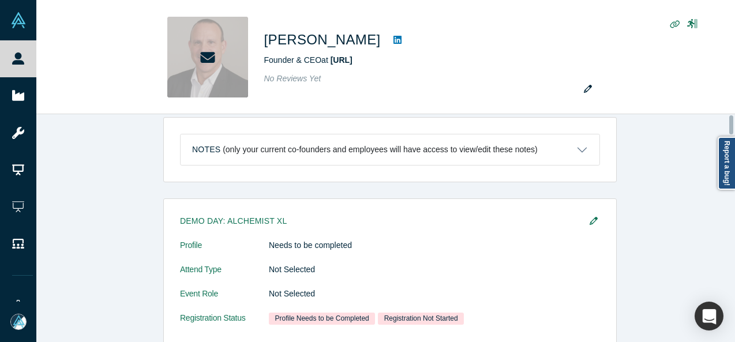
scroll to position [0, 0]
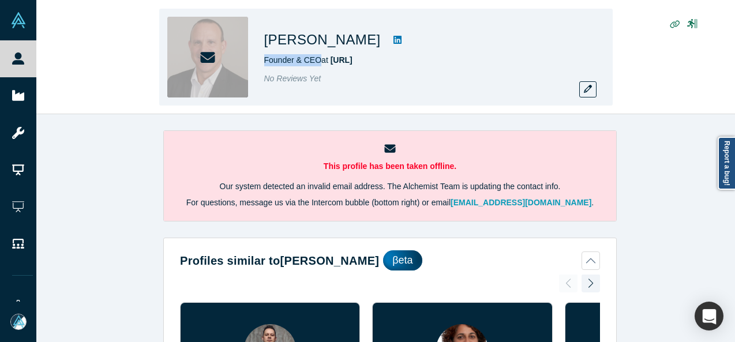
drag, startPoint x: 261, startPoint y: 61, endPoint x: 320, endPoint y: 61, distance: 59.4
click at [320, 61] on div "Scott Finkelstein Founder & CEO at MyWorkout.AI No Reviews Yet" at bounding box center [385, 57] width 453 height 97
copy span "Founder & CEO"
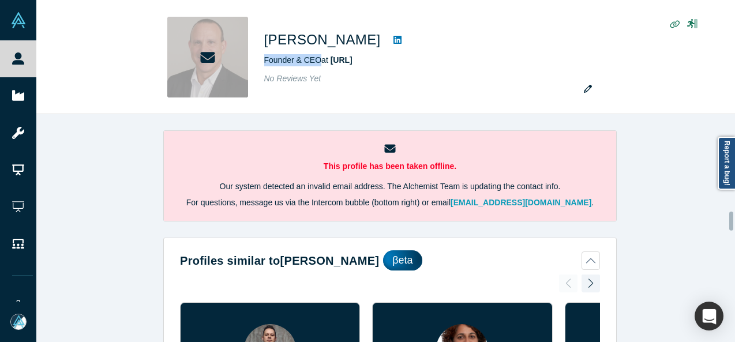
scroll to position [1155, 0]
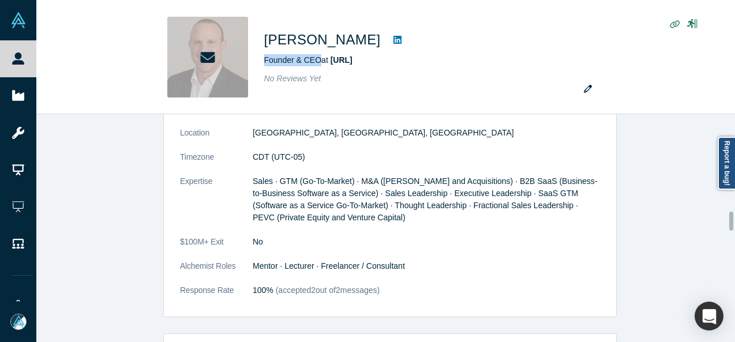
click at [731, 221] on div at bounding box center [731, 228] width 3 height 226
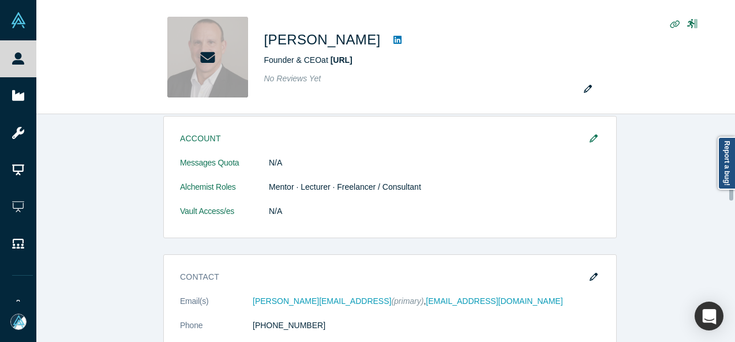
scroll to position [781, 0]
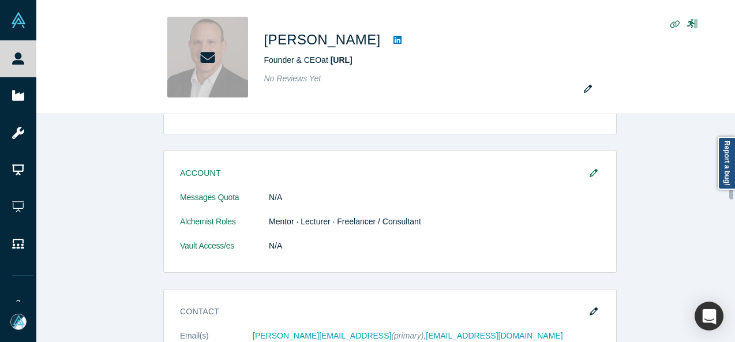
drag, startPoint x: 731, startPoint y: 221, endPoint x: 734, endPoint y: 190, distance: 31.3
click at [734, 190] on div "This profile has been taken offline. Our system detected an invalid email addre…" at bounding box center [385, 228] width 699 height 228
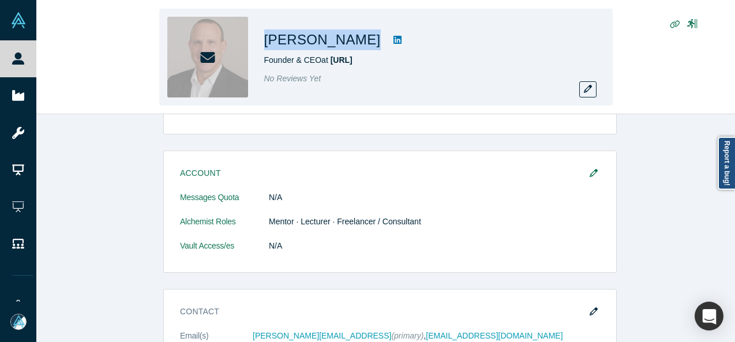
drag, startPoint x: 369, startPoint y: 46, endPoint x: 264, endPoint y: 35, distance: 106.2
click at [264, 35] on div "Scott Finkelstein" at bounding box center [425, 39] width 323 height 21
copy div "Scott Finkelstein"
click at [590, 93] on button "button" at bounding box center [587, 89] width 17 height 16
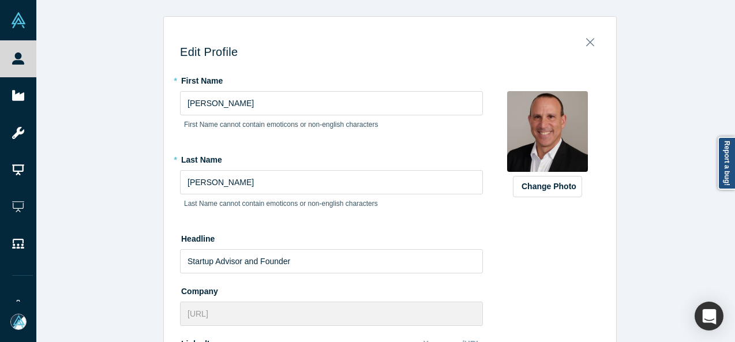
scroll to position [512, 0]
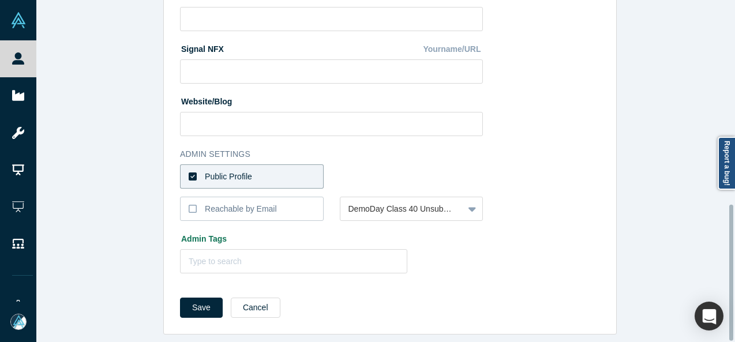
click at [730, 310] on div at bounding box center [731, 171] width 3 height 340
click at [280, 166] on label "Public Profile" at bounding box center [252, 176] width 144 height 24
click at [0, 0] on input "Public Profile" at bounding box center [0, 0] width 0 height 0
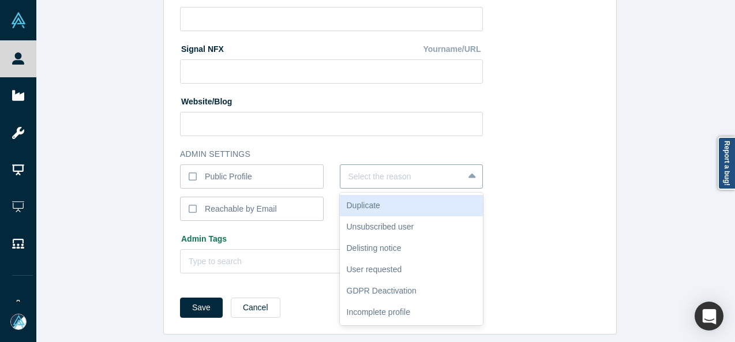
click at [383, 170] on div at bounding box center [401, 177] width 107 height 14
type input "Un"
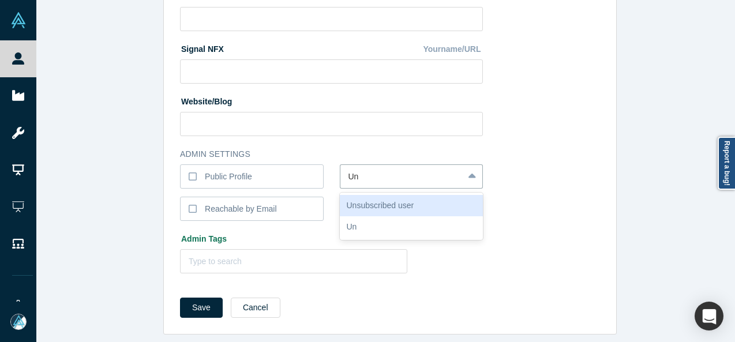
click at [382, 196] on div "Unsubscribed user" at bounding box center [412, 205] width 144 height 21
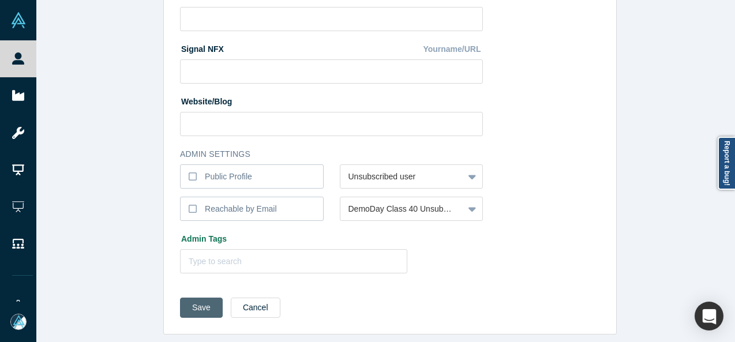
click at [192, 299] on button "Save" at bounding box center [201, 308] width 43 height 20
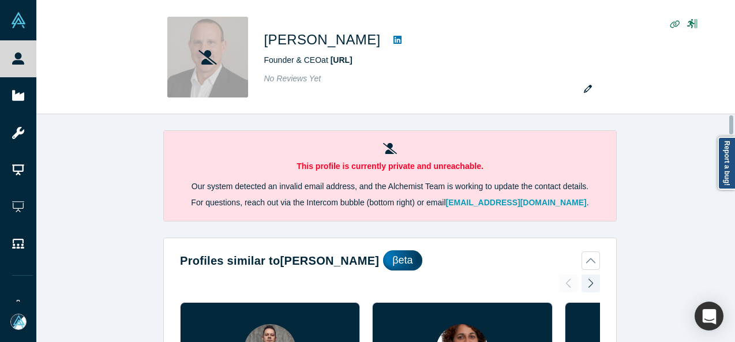
scroll to position [1266, 0]
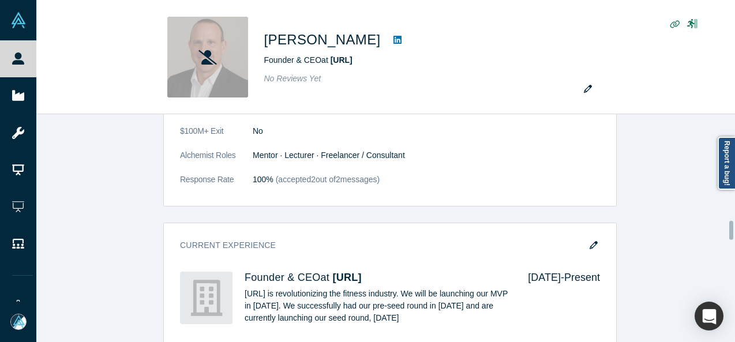
click at [732, 230] on div at bounding box center [731, 228] width 3 height 226
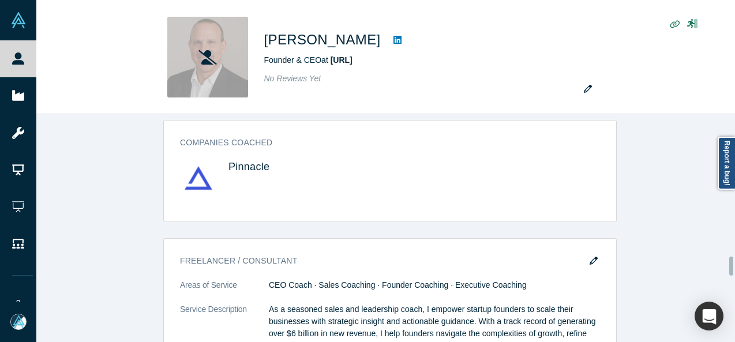
scroll to position [1688, 0]
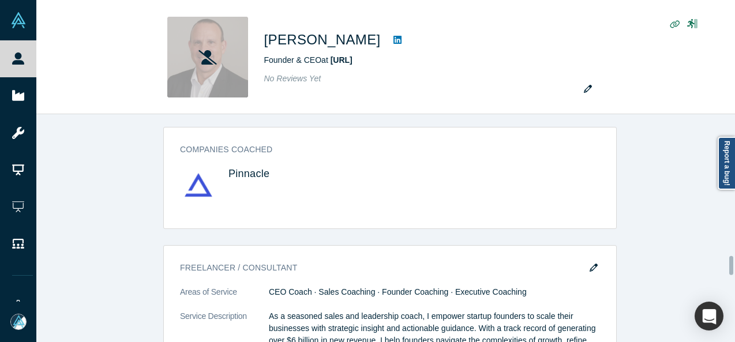
drag, startPoint x: 732, startPoint y: 230, endPoint x: 727, endPoint y: 265, distance: 35.6
click at [727, 265] on div "This profile is currently private and unreachable. Our system detected an inval…" at bounding box center [385, 228] width 699 height 228
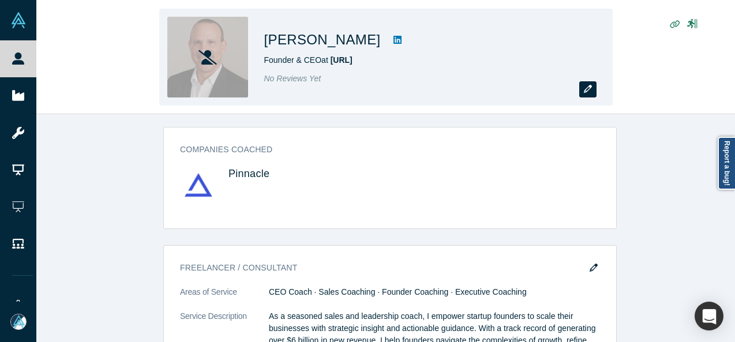
click at [585, 87] on icon "button" at bounding box center [588, 89] width 8 height 8
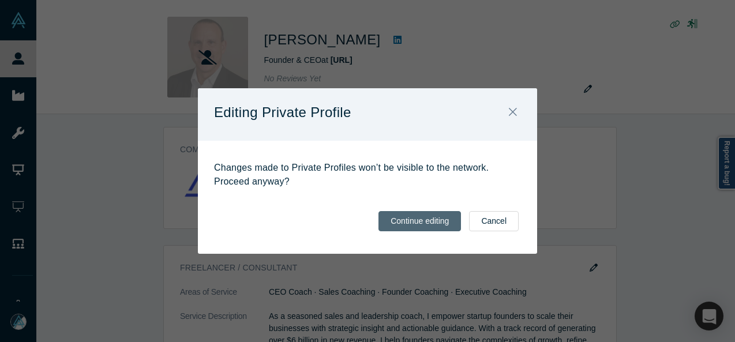
click at [431, 224] on button "Continue editing" at bounding box center [419, 221] width 82 height 20
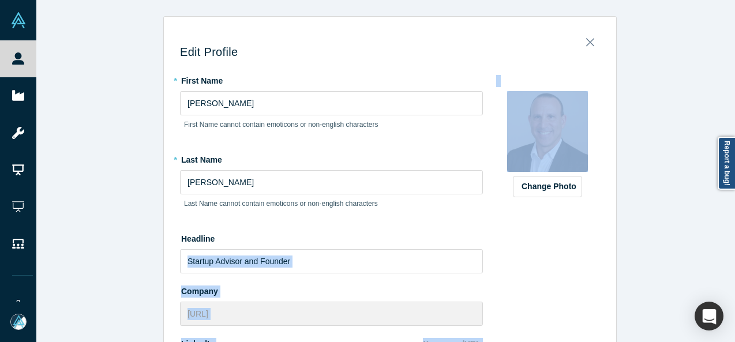
drag, startPoint x: 431, startPoint y: 224, endPoint x: 588, endPoint y: 269, distance: 163.6
click at [705, 263] on div "Edit Profile * First Name Scott First Name cannot contain emoticons or non-engl…" at bounding box center [389, 175] width 707 height 351
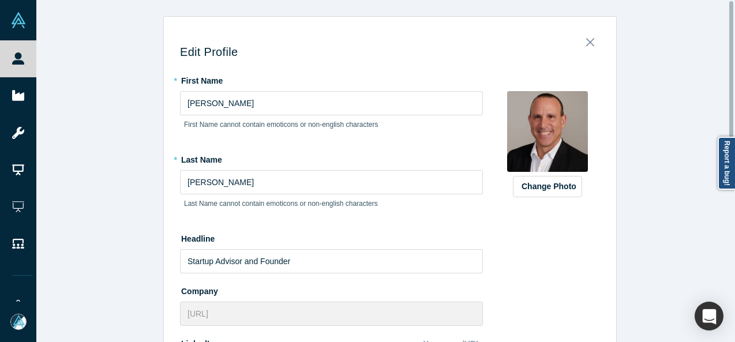
scroll to position [512, 0]
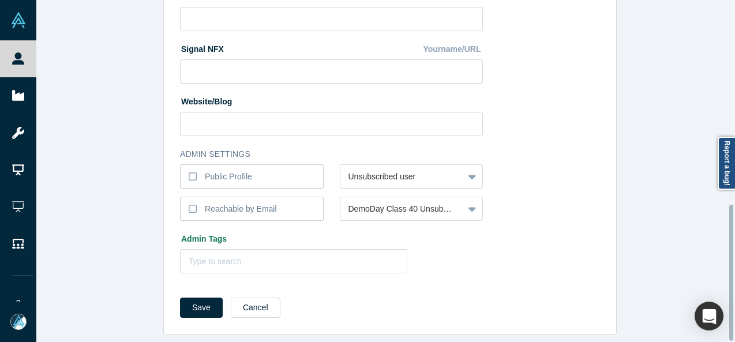
click at [730, 277] on div at bounding box center [731, 171] width 3 height 340
click at [239, 171] on div "Public Profile" at bounding box center [228, 177] width 47 height 12
click at [0, 0] on input "Public Profile" at bounding box center [0, 0] width 0 height 0
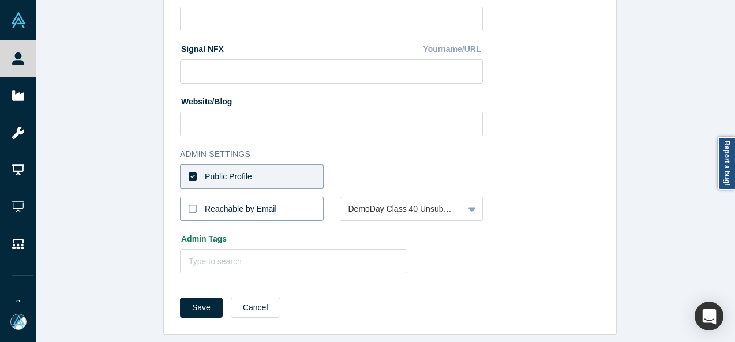
click at [243, 203] on div "Reachable by Email" at bounding box center [241, 209] width 72 height 12
click at [0, 0] on input "Reachable by Email" at bounding box center [0, 0] width 0 height 0
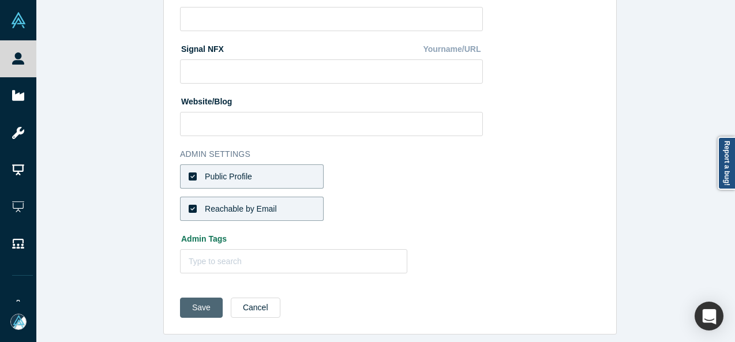
click at [189, 303] on button "Save" at bounding box center [201, 308] width 43 height 20
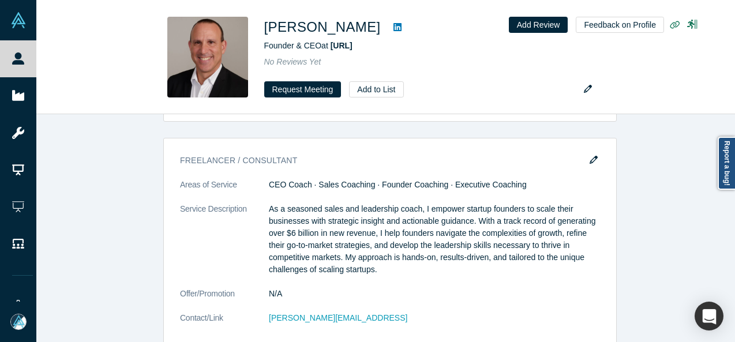
scroll to position [0, 0]
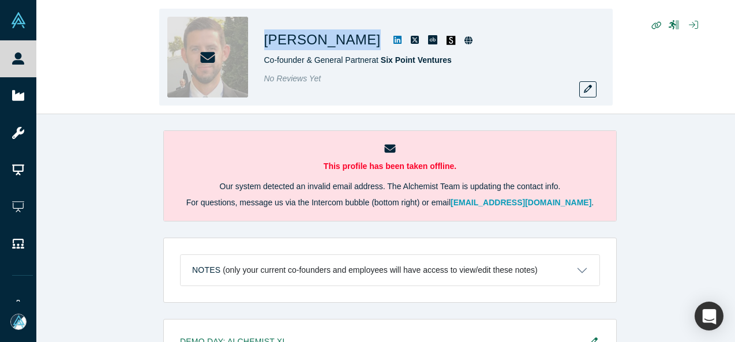
drag, startPoint x: 342, startPoint y: 42, endPoint x: 263, endPoint y: 43, distance: 78.5
click at [263, 43] on div "[PERSON_NAME] Co-founder & General Partner at Six Point Ventures No Reviews Yet" at bounding box center [385, 57] width 453 height 97
copy div "[PERSON_NAME]"
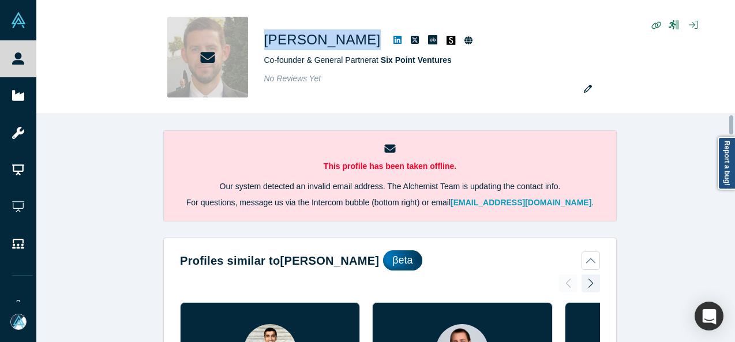
scroll to position [1637, 0]
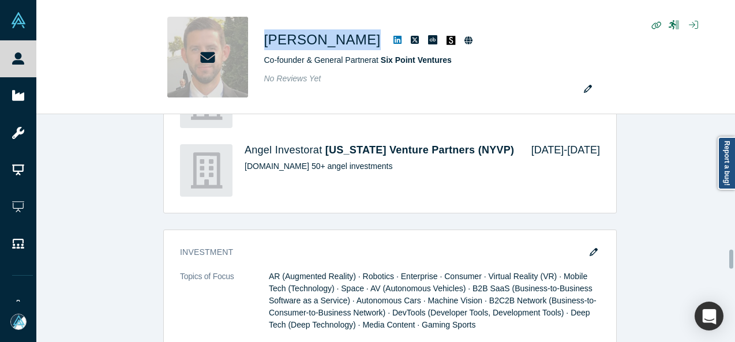
click at [732, 259] on div at bounding box center [731, 228] width 3 height 226
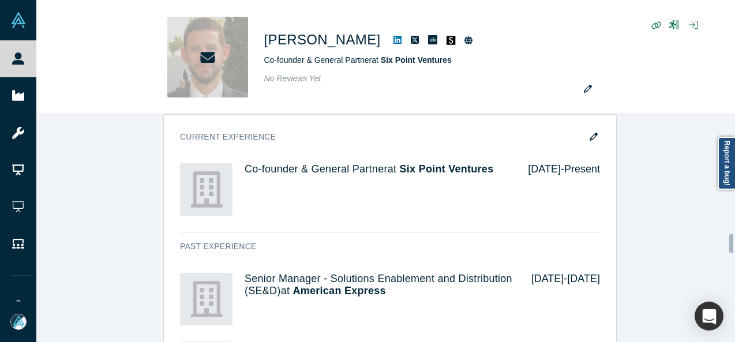
scroll to position [1433, 0]
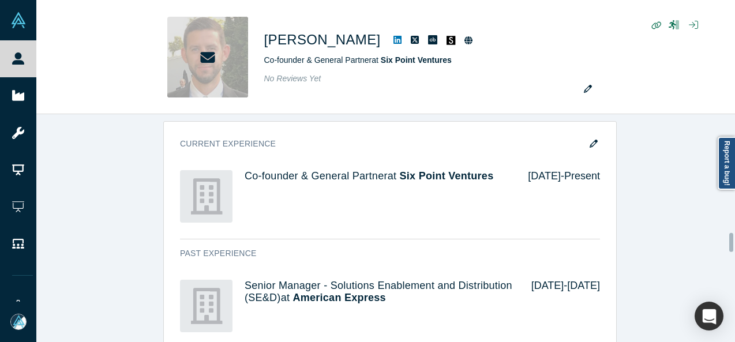
drag, startPoint x: 732, startPoint y: 259, endPoint x: 735, endPoint y: 242, distance: 17.1
click at [734, 242] on html "People Startups Resources Demo Day AX Demo Day Registrants Settings Dashboard E…" at bounding box center [367, 171] width 735 height 342
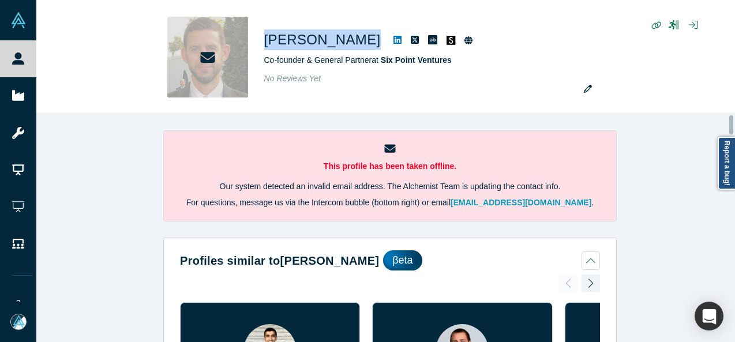
click at [732, 125] on div at bounding box center [731, 228] width 3 height 226
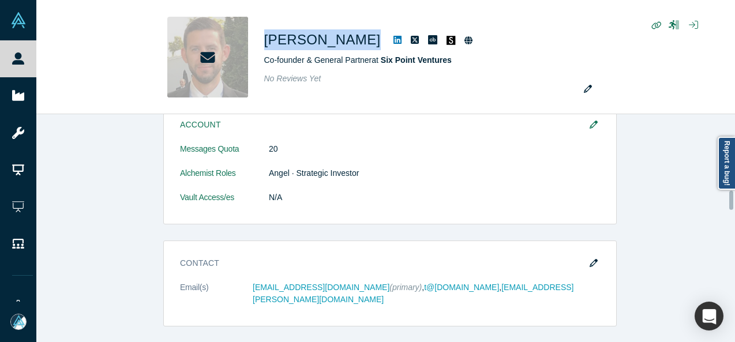
drag, startPoint x: 730, startPoint y: 200, endPoint x: 729, endPoint y: 217, distance: 17.3
click at [729, 217] on div "This profile has been taken offline. Our system detected an invalid email addre…" at bounding box center [385, 228] width 699 height 228
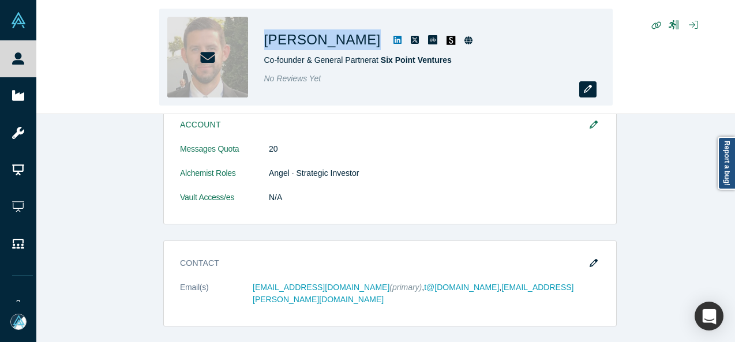
click at [584, 89] on icon "button" at bounding box center [588, 89] width 8 height 8
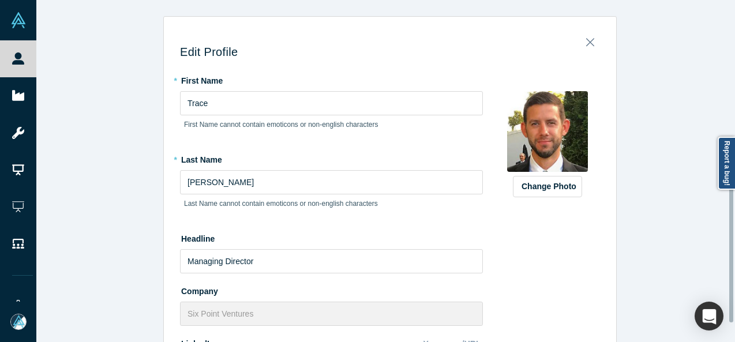
scroll to position [466, 0]
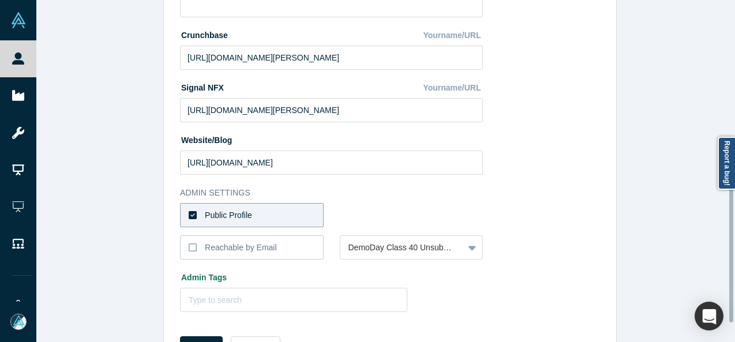
click at [733, 254] on div at bounding box center [731, 171] width 3 height 340
click at [305, 221] on label "Public Profile" at bounding box center [252, 215] width 144 height 24
click at [0, 0] on input "Public Profile" at bounding box center [0, 0] width 0 height 0
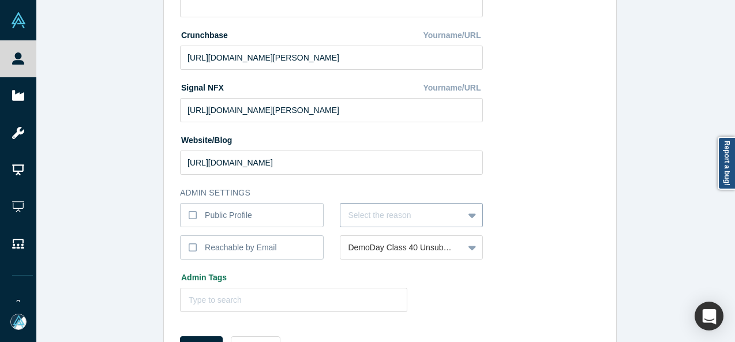
scroll to position [493, 0]
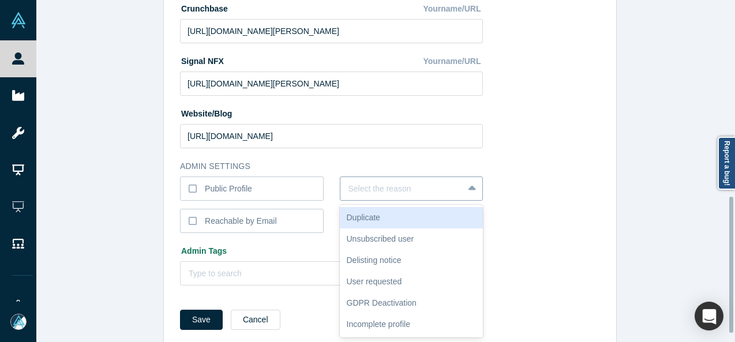
click at [382, 201] on div "6 results available. Use Up and Down to choose options, press Enter to select t…" at bounding box center [412, 189] width 144 height 24
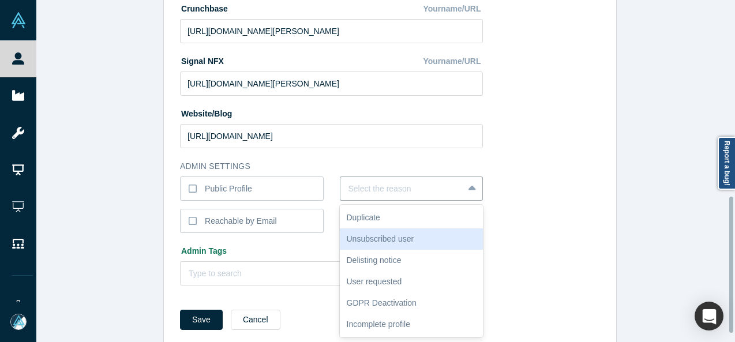
click at [382, 239] on div "Unsubscribed user" at bounding box center [412, 238] width 144 height 21
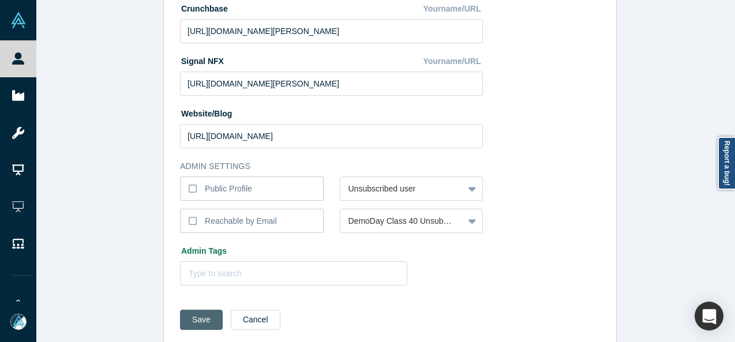
click at [200, 320] on button "Save" at bounding box center [201, 320] width 43 height 20
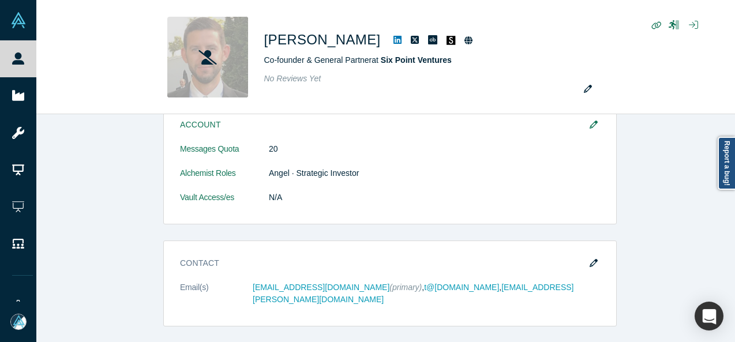
scroll to position [0, 0]
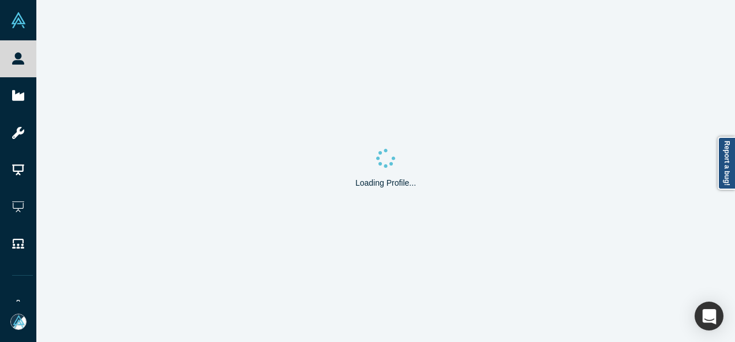
click at [306, 95] on div "Loading Profile..." at bounding box center [385, 171] width 699 height 342
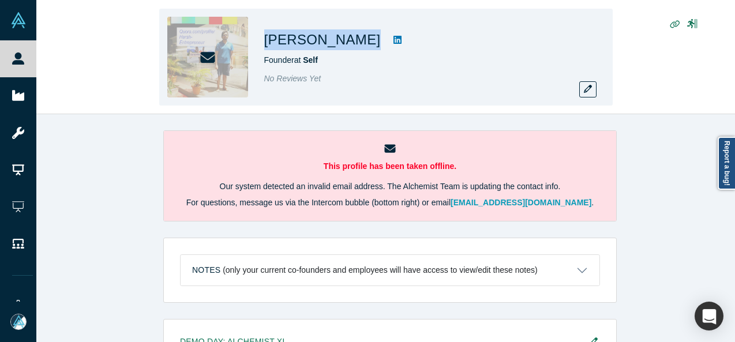
drag, startPoint x: 337, startPoint y: 39, endPoint x: 264, endPoint y: 46, distance: 73.5
click at [264, 46] on div "[PERSON_NAME]" at bounding box center [425, 39] width 323 height 21
copy div "[PERSON_NAME]"
click at [590, 95] on button "button" at bounding box center [587, 89] width 17 height 16
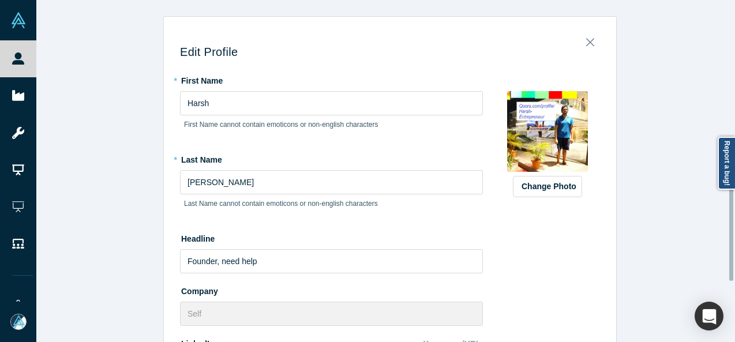
scroll to position [362, 0]
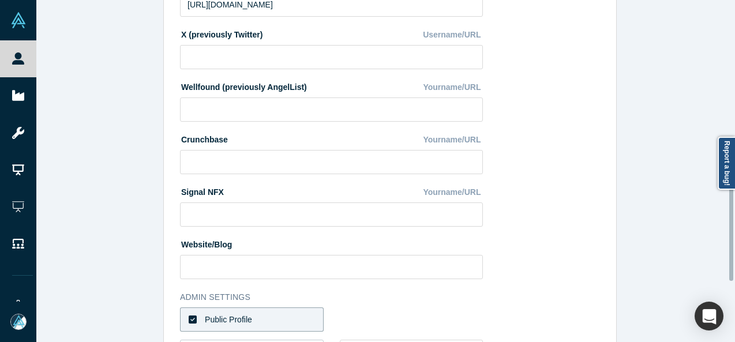
drag, startPoint x: 590, startPoint y: 95, endPoint x: 733, endPoint y: 214, distance: 186.4
click at [733, 214] on div at bounding box center [731, 171] width 3 height 340
click at [733, 214] on div at bounding box center [731, 213] width 4 height 136
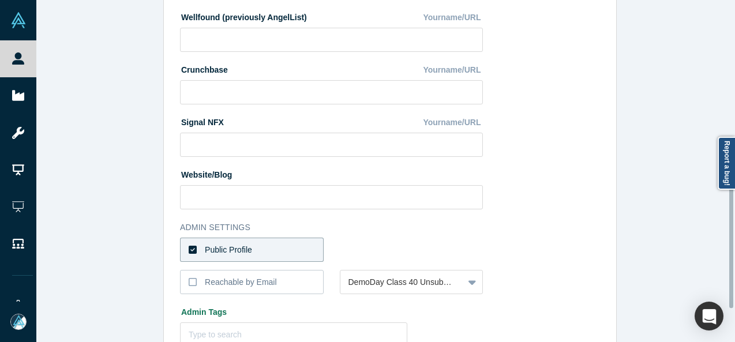
scroll to position [434, 0]
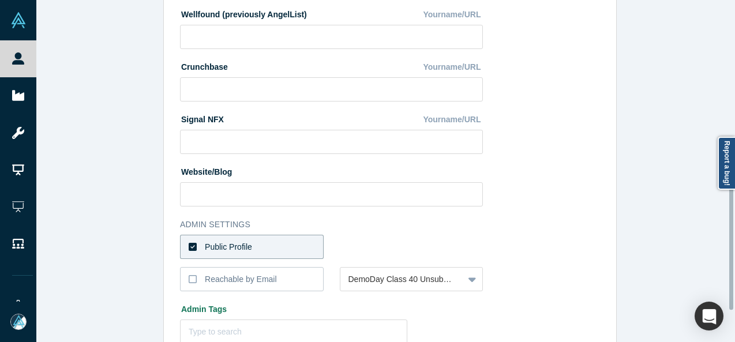
drag, startPoint x: 733, startPoint y: 214, endPoint x: 733, endPoint y: 243, distance: 28.8
click at [733, 243] on div at bounding box center [731, 242] width 4 height 136
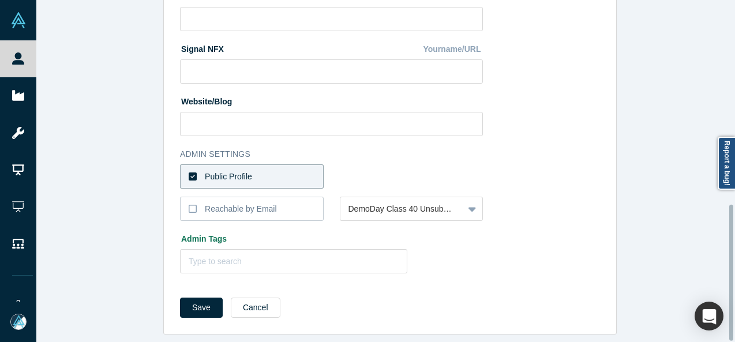
click at [733, 316] on div at bounding box center [731, 171] width 3 height 340
click at [305, 171] on label "Public Profile" at bounding box center [252, 176] width 144 height 24
click at [0, 0] on input "Public Profile" at bounding box center [0, 0] width 0 height 0
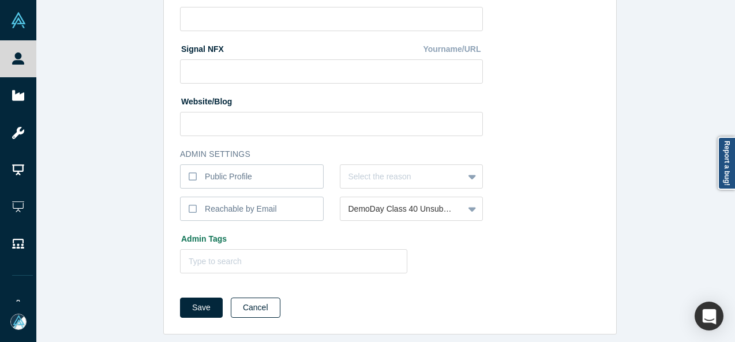
click at [254, 300] on button "Cancel" at bounding box center [256, 308] width 50 height 20
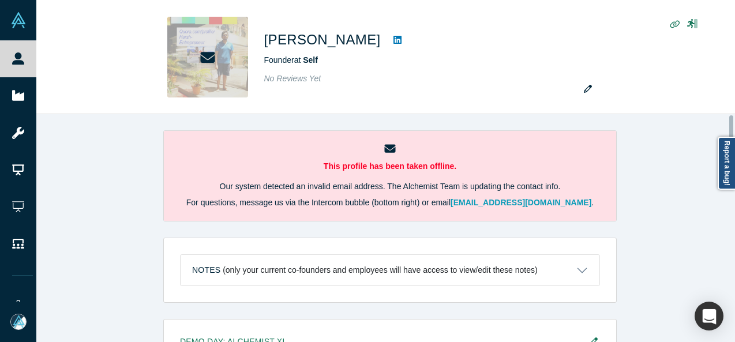
scroll to position [696, 0]
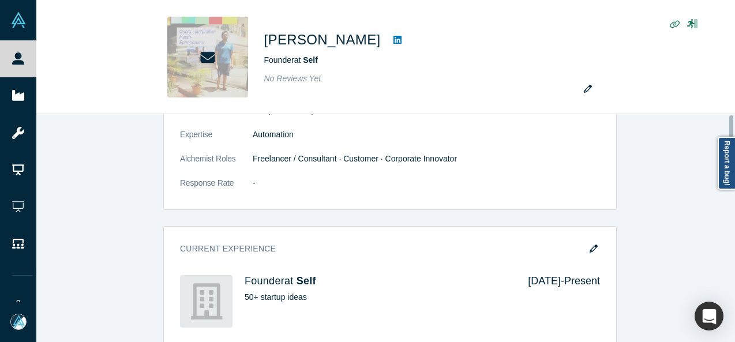
click at [732, 244] on div at bounding box center [731, 228] width 3 height 226
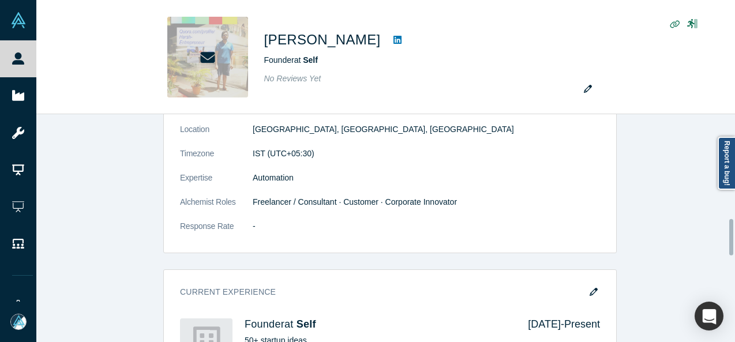
scroll to position [648, 0]
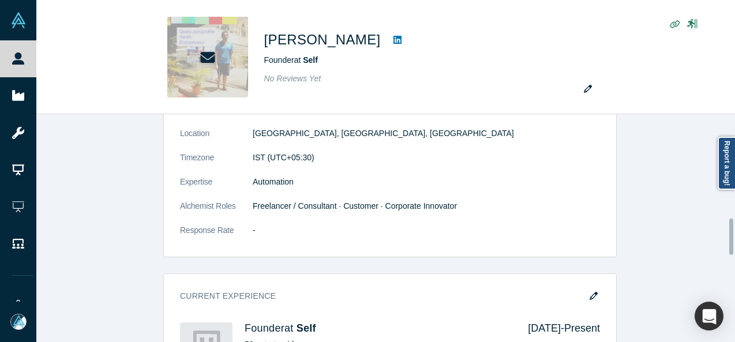
drag, startPoint x: 732, startPoint y: 244, endPoint x: 737, endPoint y: 237, distance: 9.1
click at [734, 237] on html "People Startups Resources Demo Day AX Demo Day Registrants Settings Dashboard E…" at bounding box center [367, 171] width 735 height 342
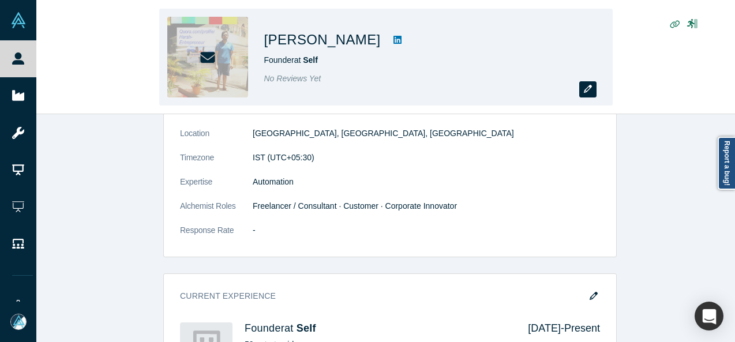
click at [590, 92] on icon "button" at bounding box center [588, 89] width 8 height 8
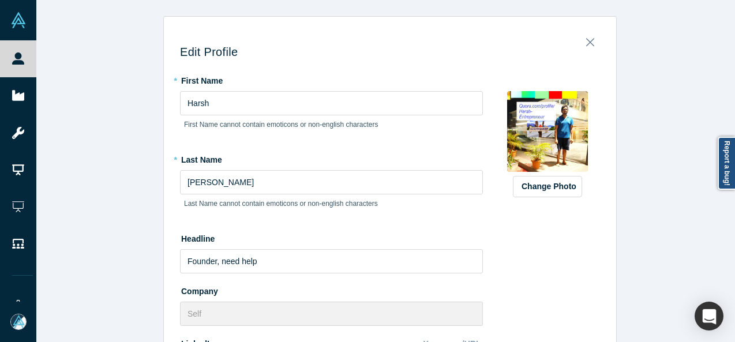
click at [590, 92] on div "Change Photo" at bounding box center [547, 144] width 105 height 106
click at [729, 242] on div "Edit Profile * First Name [PERSON_NAME] First Name cannot contain emoticons or …" at bounding box center [389, 175] width 707 height 351
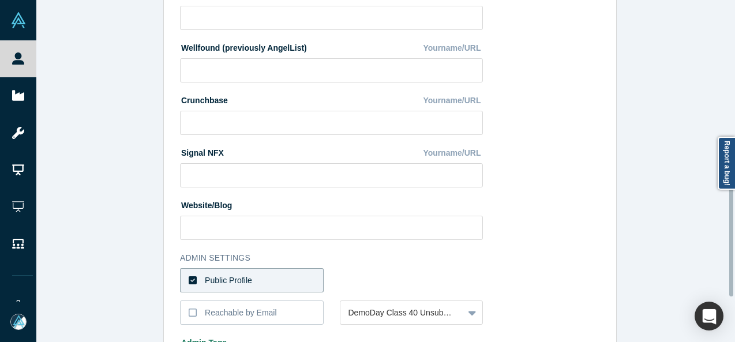
click at [732, 228] on div at bounding box center [731, 171] width 3 height 340
click at [290, 280] on label "Public Profile" at bounding box center [252, 280] width 144 height 24
click at [0, 0] on input "Public Profile" at bounding box center [0, 0] width 0 height 0
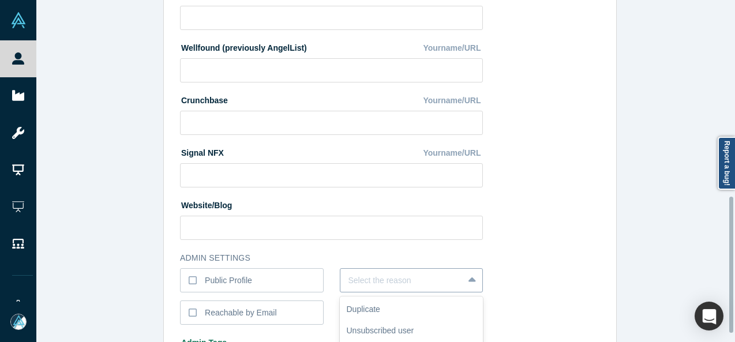
scroll to position [493, 0]
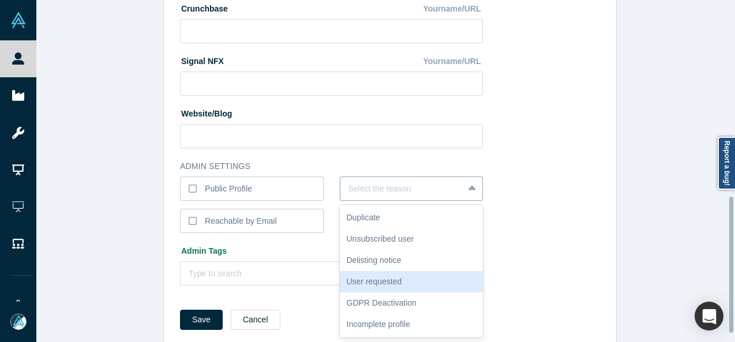
click at [371, 201] on div "6 results available. Use Up and Down to choose options, press Enter to select t…" at bounding box center [412, 189] width 144 height 24
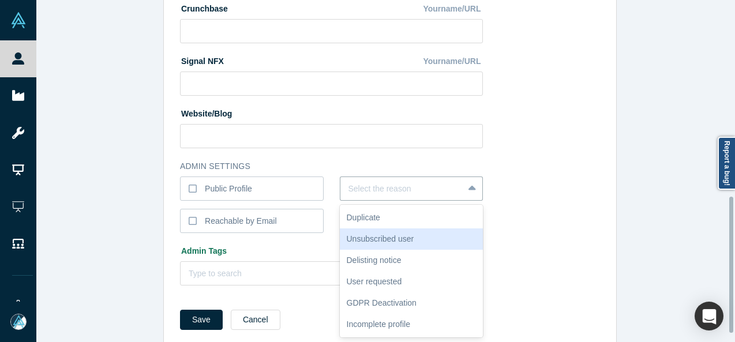
click at [380, 241] on div "Unsubscribed user" at bounding box center [412, 238] width 144 height 21
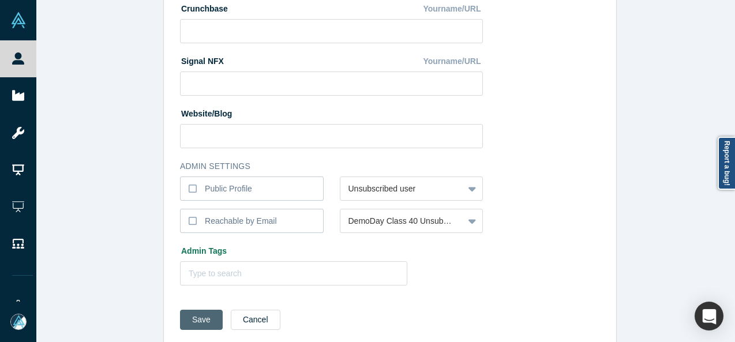
click at [184, 327] on button "Save" at bounding box center [201, 320] width 43 height 20
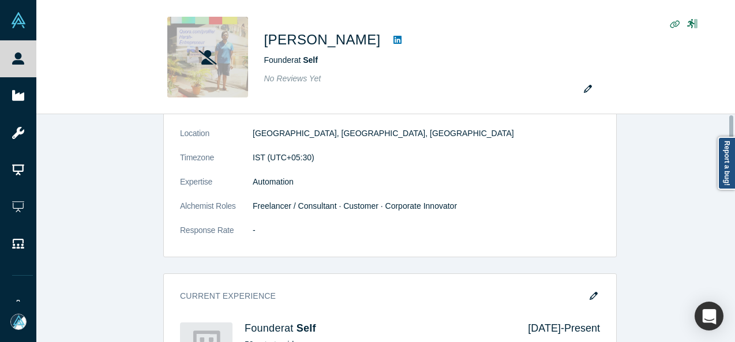
scroll to position [0, 0]
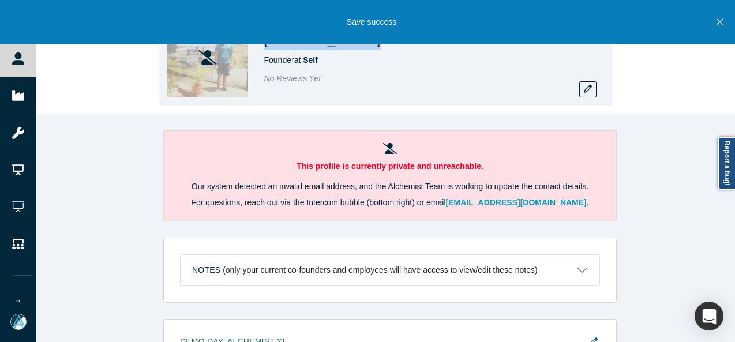
drag, startPoint x: 336, startPoint y: 48, endPoint x: 261, endPoint y: 44, distance: 74.5
click at [261, 44] on div "Harsh Patel Founder at Self No Reviews Yet" at bounding box center [385, 57] width 453 height 97
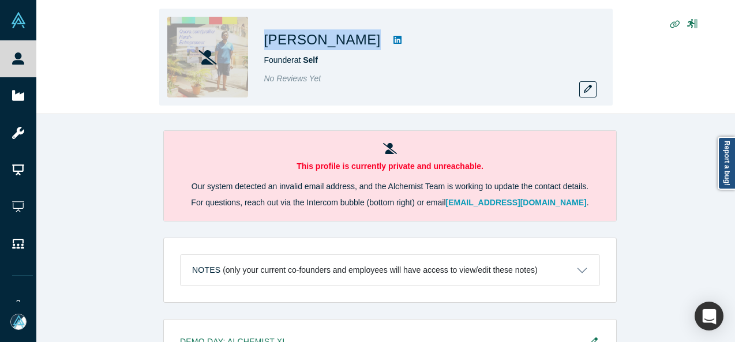
copy div "Harsh Patel"
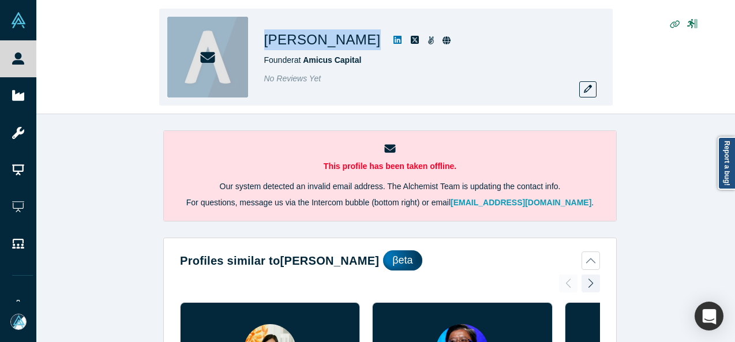
drag, startPoint x: 265, startPoint y: 37, endPoint x: 322, endPoint y: 42, distance: 57.3
click at [322, 42] on div "[PERSON_NAME]" at bounding box center [425, 39] width 323 height 21
copy div "[PERSON_NAME]"
click at [585, 87] on icon "button" at bounding box center [588, 89] width 8 height 8
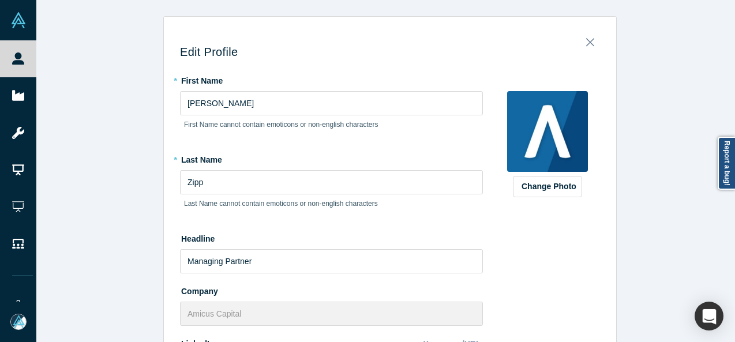
scroll to position [504, 0]
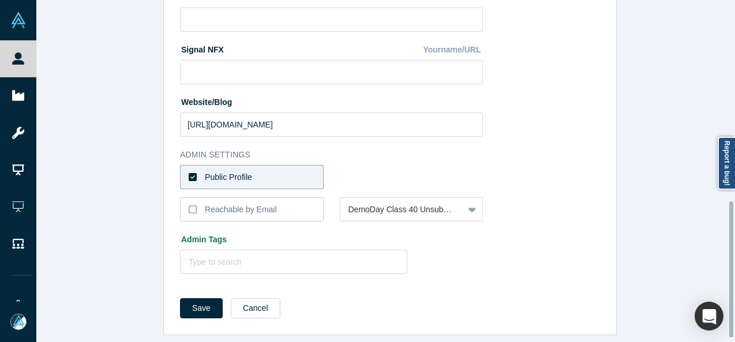
click at [733, 269] on div at bounding box center [731, 171] width 3 height 340
click at [733, 269] on div at bounding box center [731, 269] width 4 height 136
click at [309, 176] on label "Public Profile" at bounding box center [252, 177] width 144 height 24
click at [0, 0] on input "Public Profile" at bounding box center [0, 0] width 0 height 0
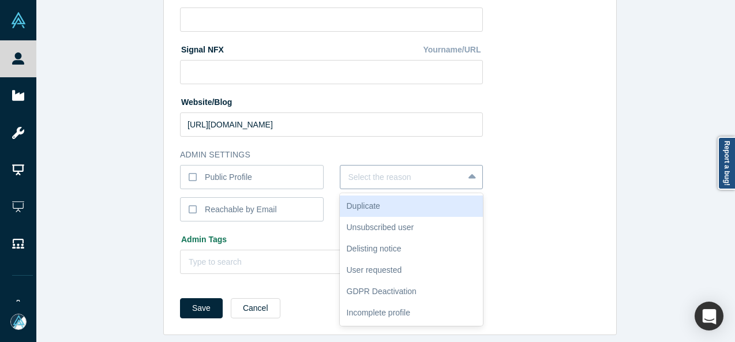
click at [365, 181] on div at bounding box center [401, 177] width 107 height 14
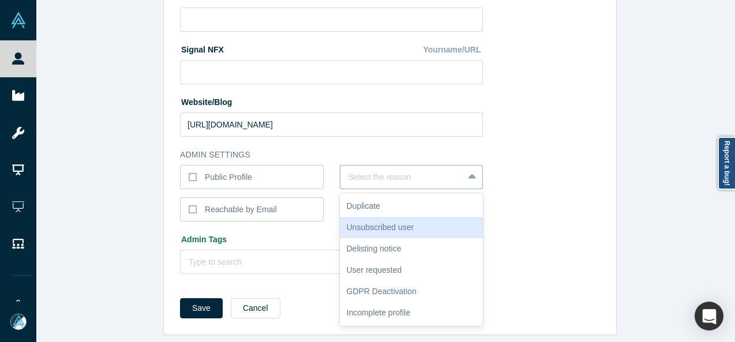
click at [371, 231] on div "Unsubscribed user" at bounding box center [412, 227] width 144 height 21
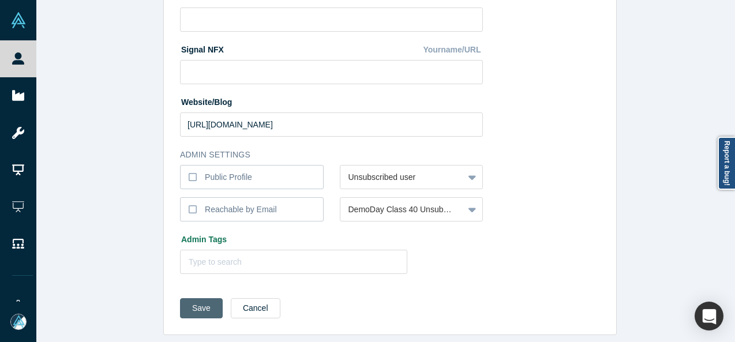
click at [204, 312] on button "Save" at bounding box center [201, 308] width 43 height 20
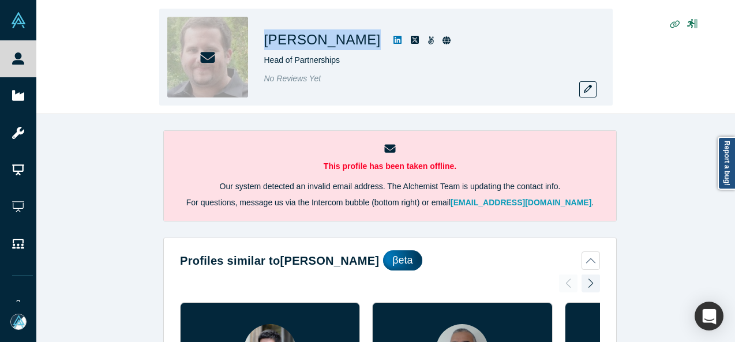
drag, startPoint x: 262, startPoint y: 42, endPoint x: 357, endPoint y: 38, distance: 94.7
click at [357, 38] on div "[PERSON_NAME] Head of Partnerships No Reviews Yet" at bounding box center [385, 57] width 453 height 97
copy div "[PERSON_NAME]"
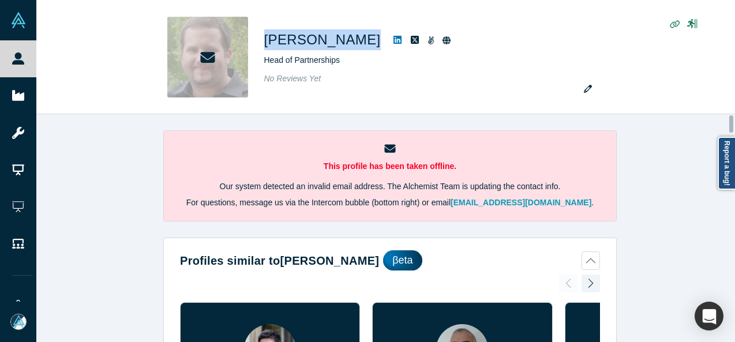
scroll to position [2040, 0]
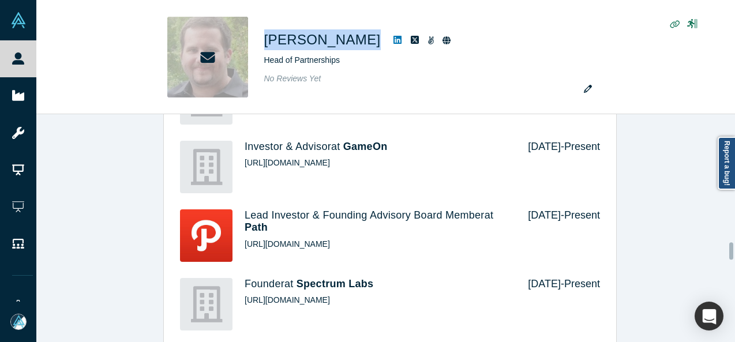
click at [730, 251] on div at bounding box center [731, 228] width 3 height 226
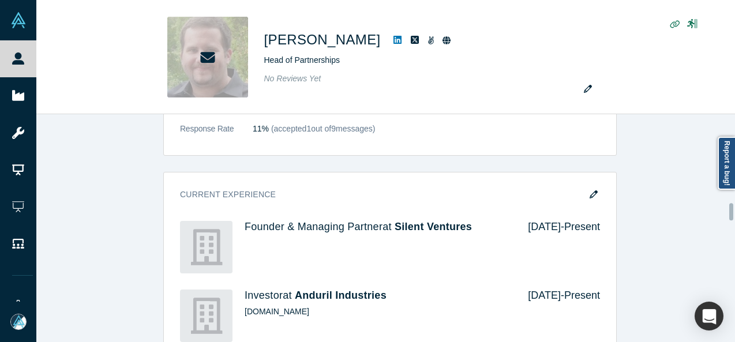
scroll to position [1401, 0]
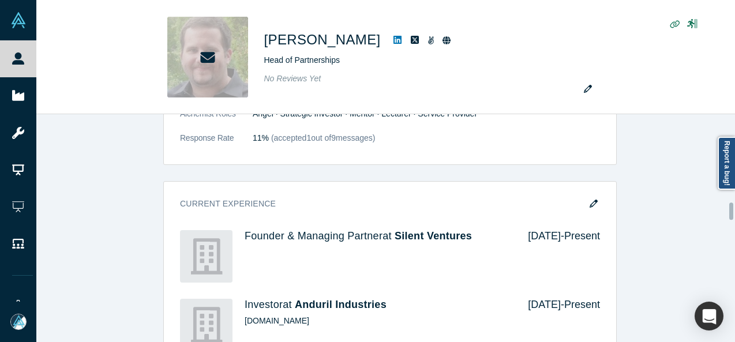
drag, startPoint x: 730, startPoint y: 251, endPoint x: 732, endPoint y: 211, distance: 39.8
click at [732, 211] on div at bounding box center [731, 210] width 4 height 17
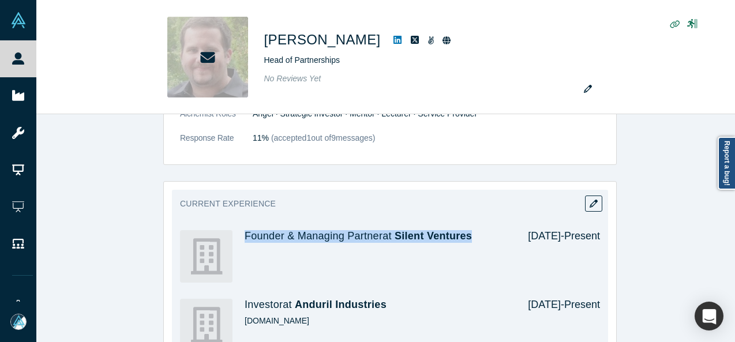
drag, startPoint x: 239, startPoint y: 222, endPoint x: 471, endPoint y: 211, distance: 232.7
click at [471, 222] on div "Founder & Managing Partner at Silent Ventures [DATE] - Present" at bounding box center [390, 256] width 420 height 69
copy h4 "Founder & Managing Partner at Silent Ventures"
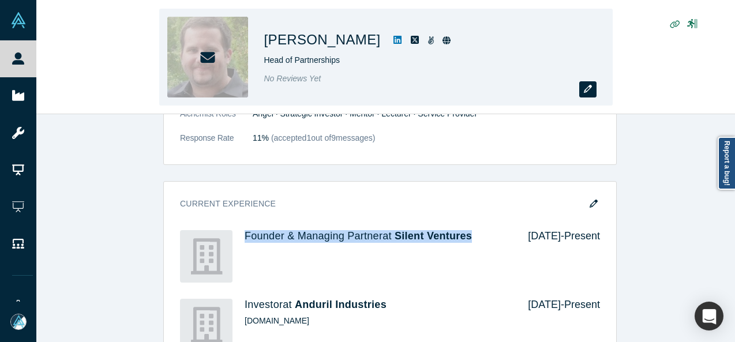
click at [582, 94] on button "button" at bounding box center [587, 89] width 17 height 16
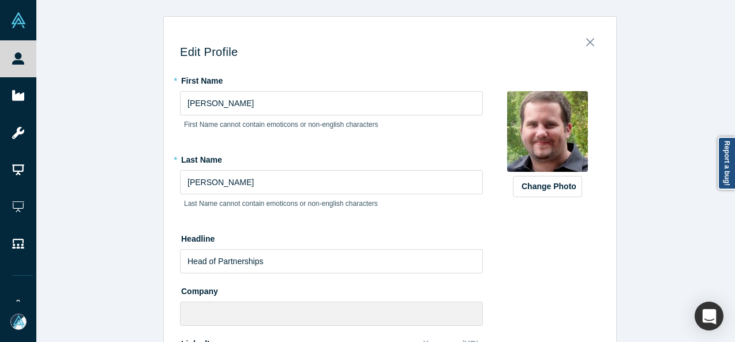
scroll to position [452, 0]
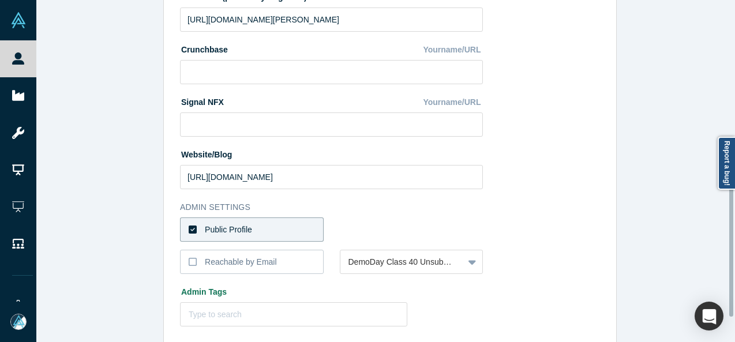
click at [731, 249] on div at bounding box center [731, 171] width 3 height 340
click at [304, 231] on label "Public Profile" at bounding box center [252, 229] width 144 height 24
click at [0, 0] on input "Public Profile" at bounding box center [0, 0] width 0 height 0
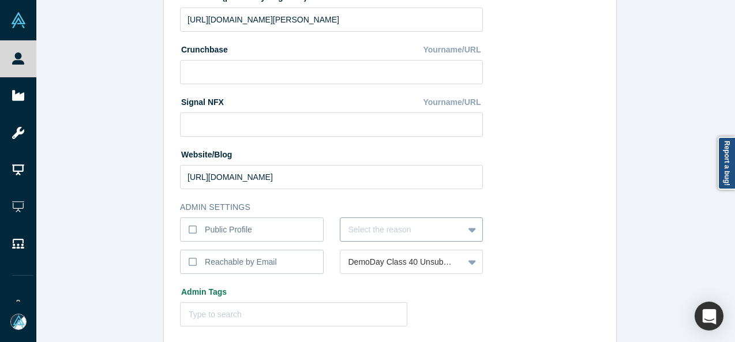
scroll to position [493, 0]
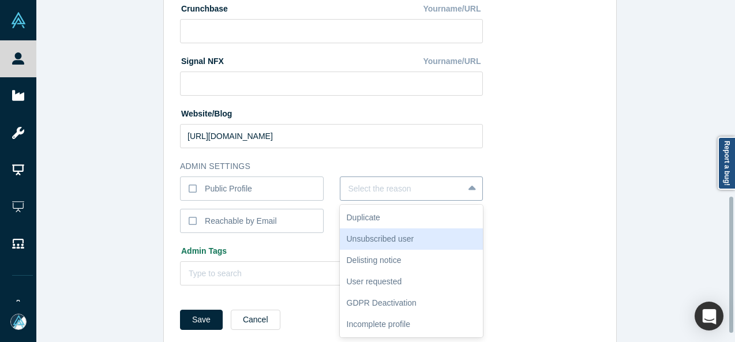
click at [380, 201] on div "6 results available. Use Up and Down to choose options, press Enter to select t…" at bounding box center [412, 189] width 144 height 24
click at [380, 237] on div "Unsubscribed user" at bounding box center [412, 238] width 144 height 21
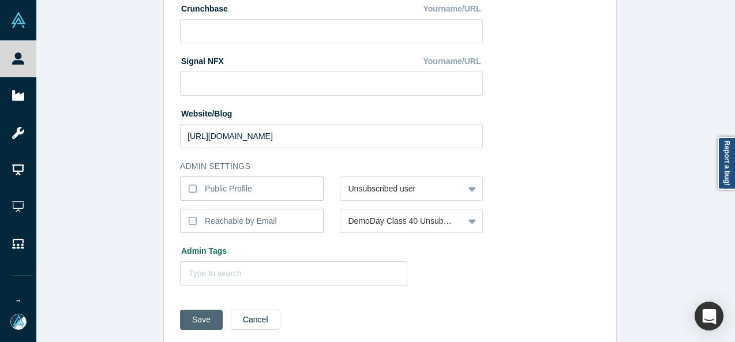
click at [205, 322] on button "Save" at bounding box center [201, 320] width 43 height 20
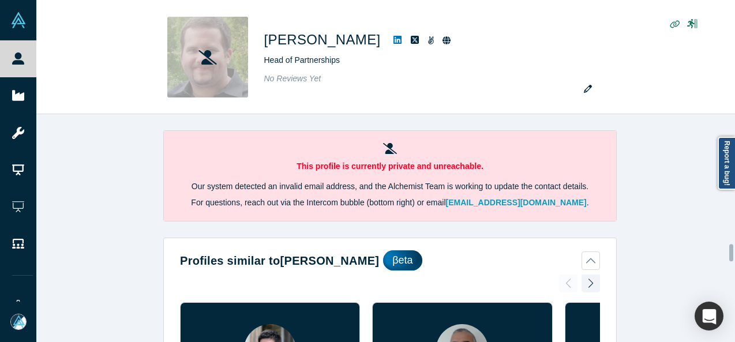
scroll to position [2068, 0]
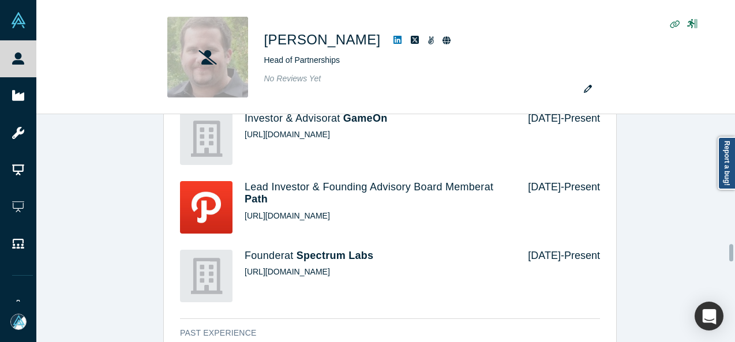
click at [732, 253] on div at bounding box center [731, 228] width 3 height 226
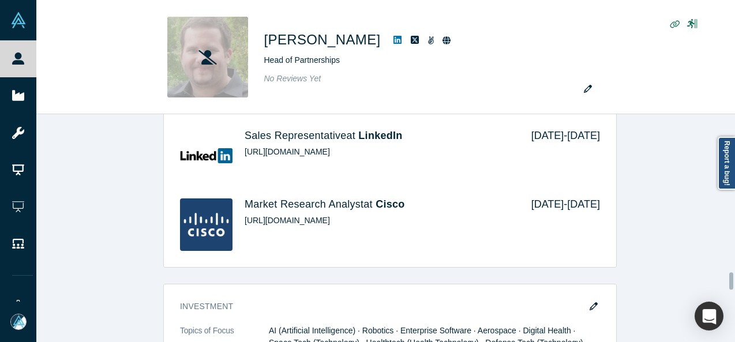
scroll to position [2485, 0]
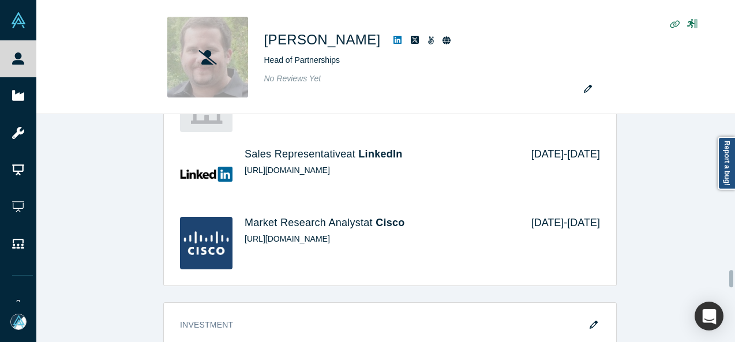
drag, startPoint x: 732, startPoint y: 253, endPoint x: 694, endPoint y: 279, distance: 45.6
click at [694, 279] on div "This profile is currently private and unreachable. Our system detected an inval…" at bounding box center [385, 228] width 699 height 228
